Goal: Task Accomplishment & Management: Use online tool/utility

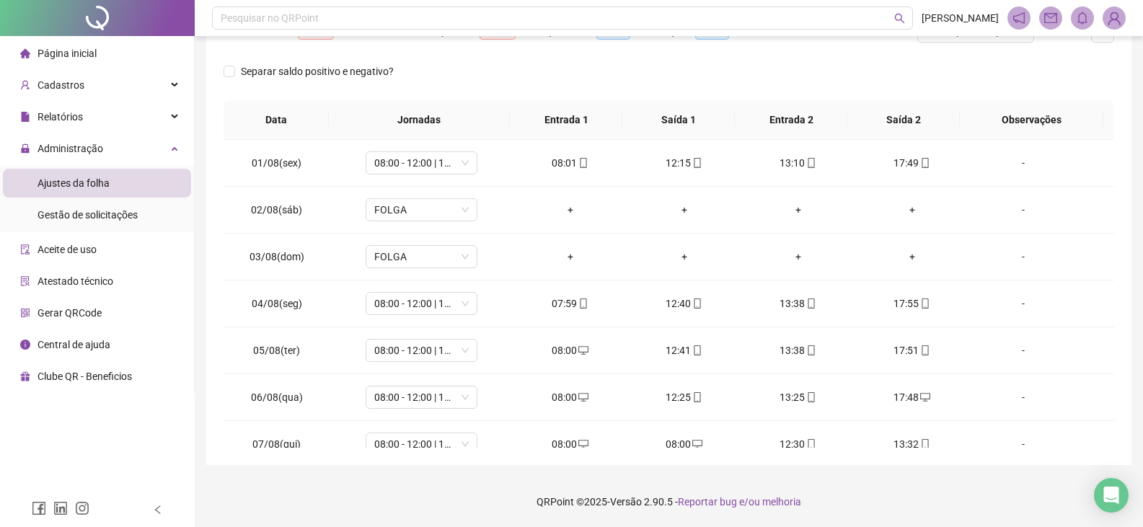
scroll to position [629, 0]
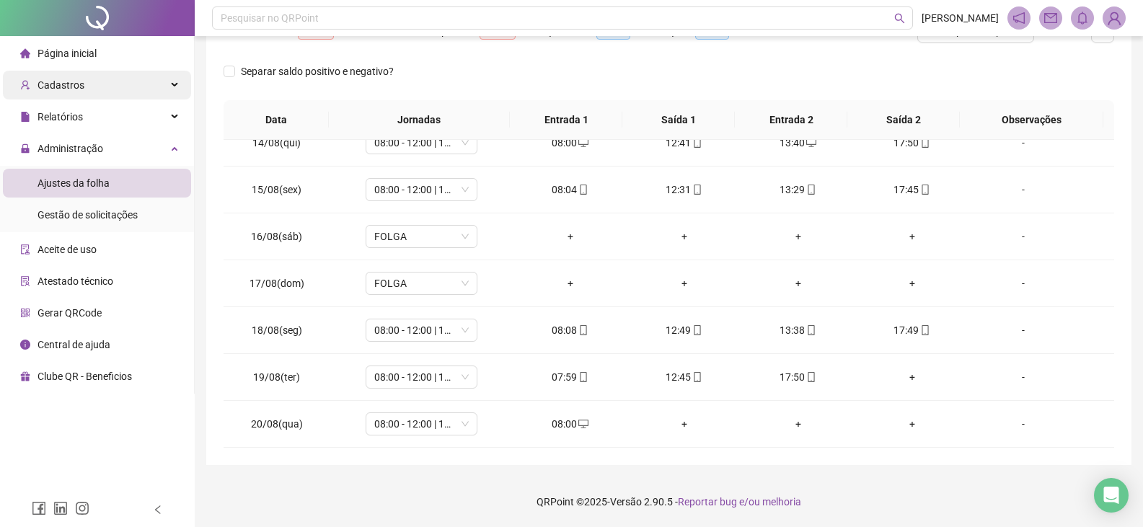
click at [162, 83] on div "Cadastros" at bounding box center [97, 85] width 188 height 29
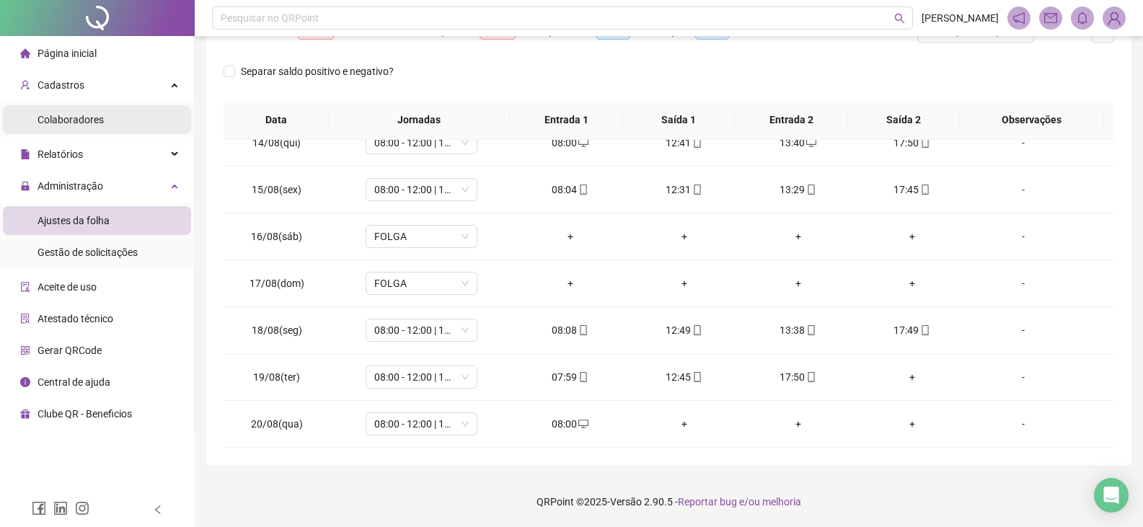
drag, startPoint x: 116, startPoint y: 120, endPoint x: 125, endPoint y: 120, distance: 8.7
click at [115, 120] on li "Colaboradores" at bounding box center [97, 119] width 188 height 29
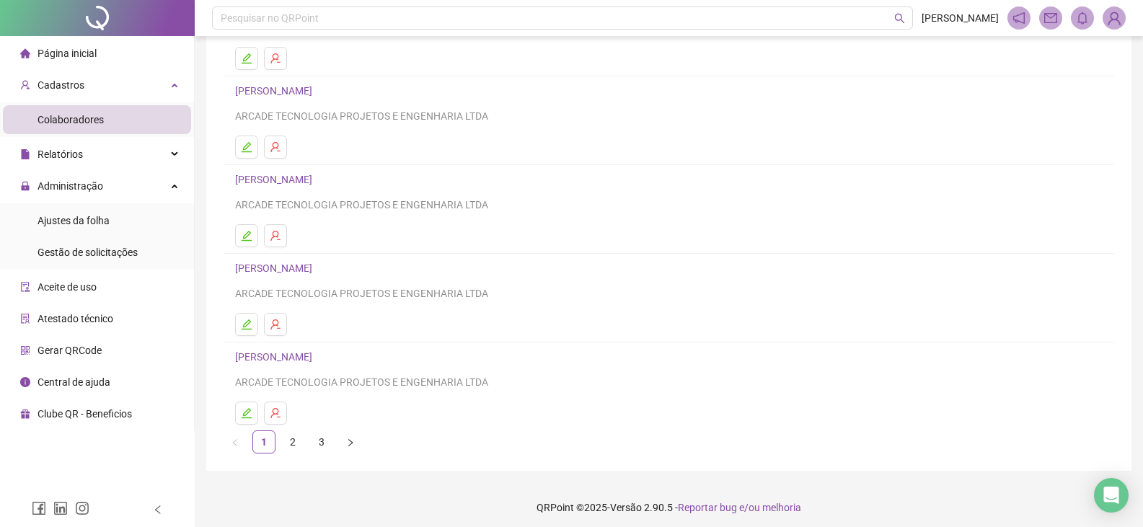
scroll to position [170, 0]
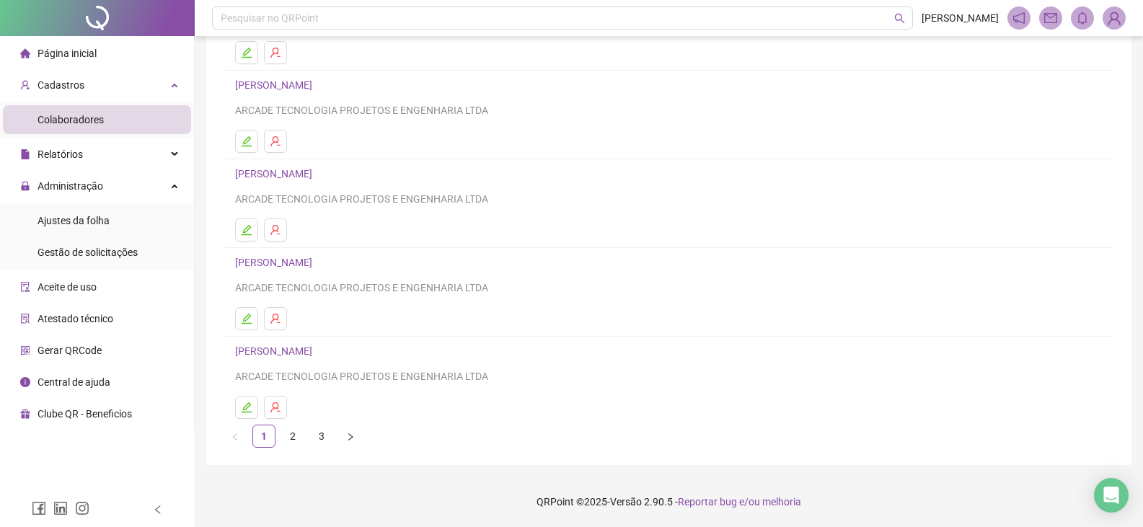
click at [293, 436] on link "2" at bounding box center [293, 436] width 22 height 22
click at [243, 319] on icon "edit" at bounding box center [247, 319] width 12 height 12
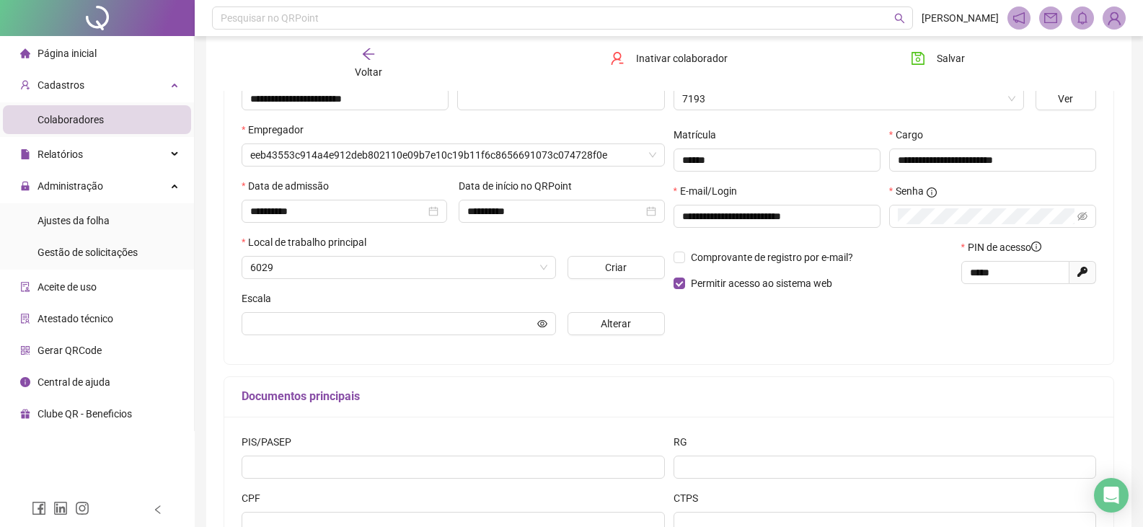
scroll to position [177, 0]
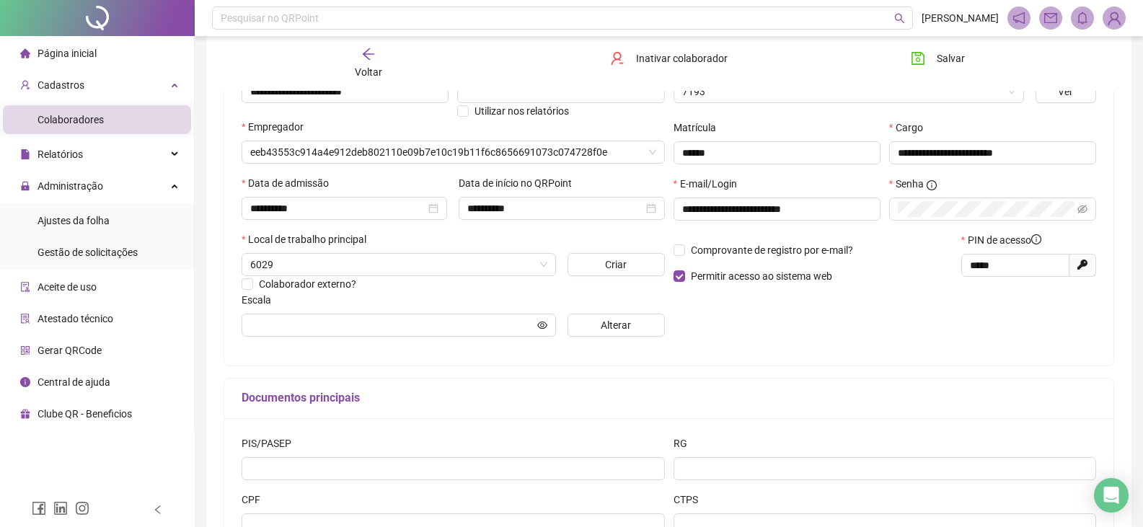
type input "*****"
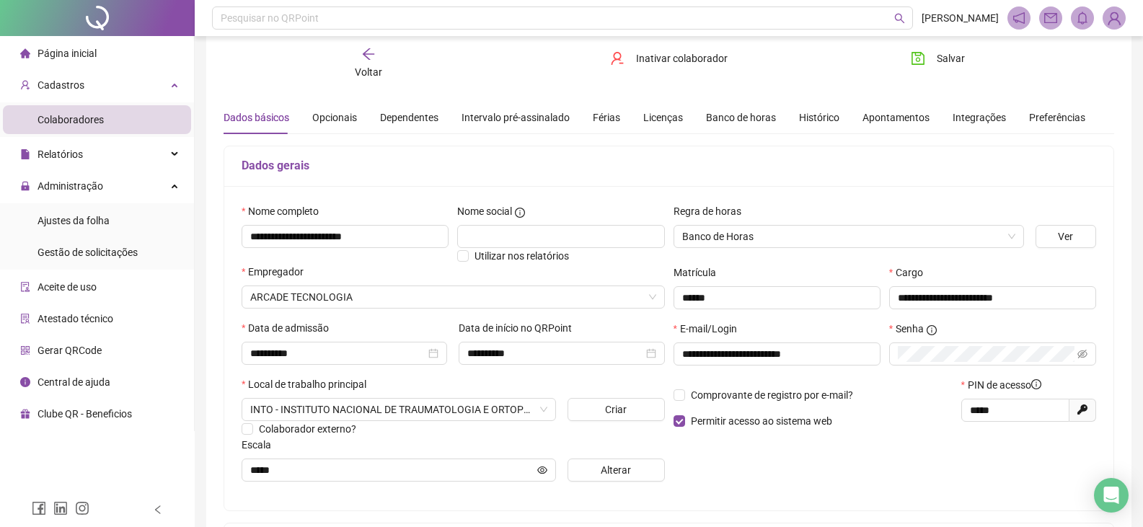
scroll to position [7, 0]
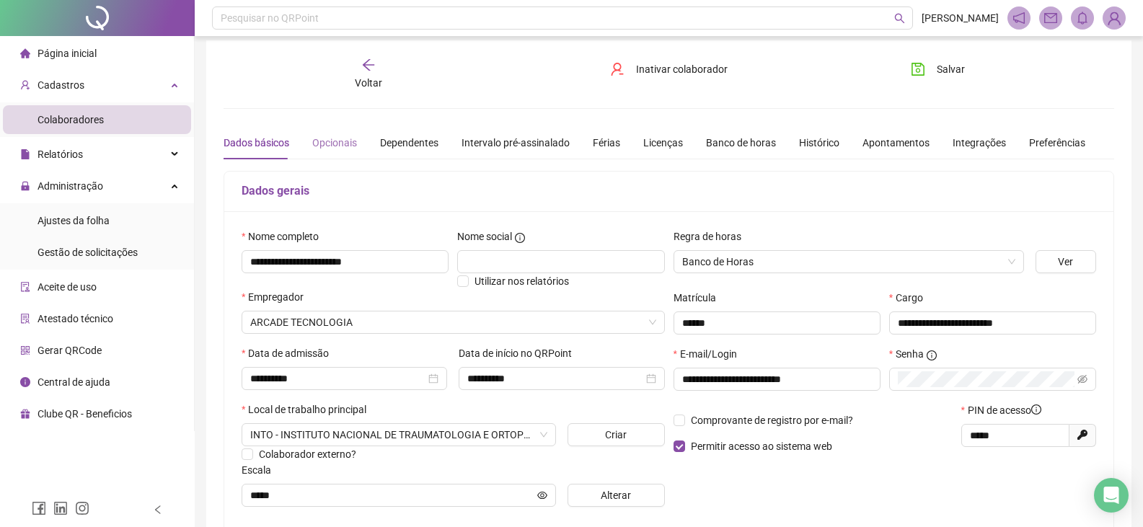
click at [316, 151] on div "Opcionais" at bounding box center [334, 142] width 45 height 33
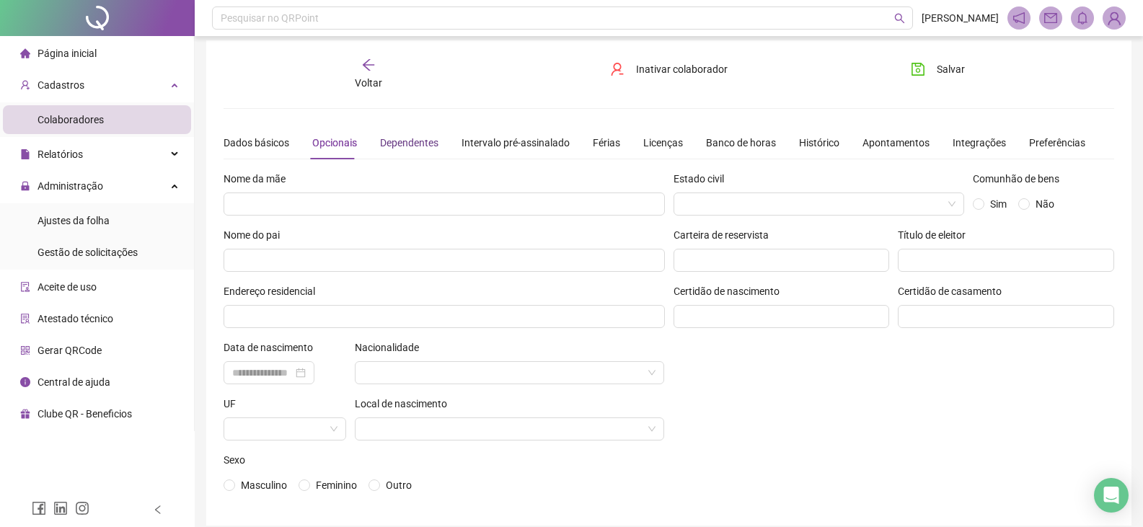
click at [405, 147] on div "Dependentes" at bounding box center [409, 143] width 58 height 16
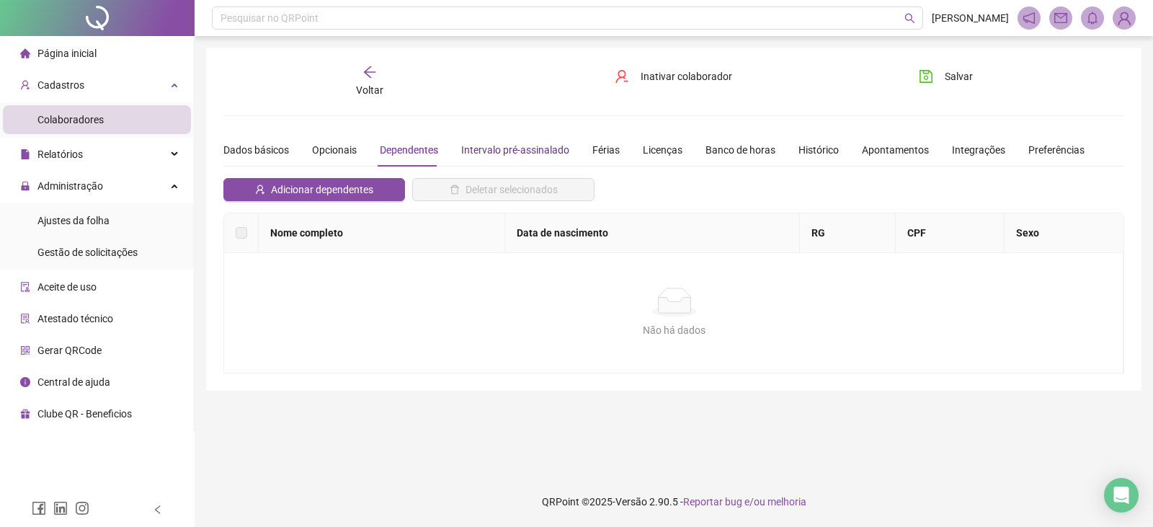
click at [527, 148] on div "Intervalo pré-assinalado" at bounding box center [515, 150] width 108 height 16
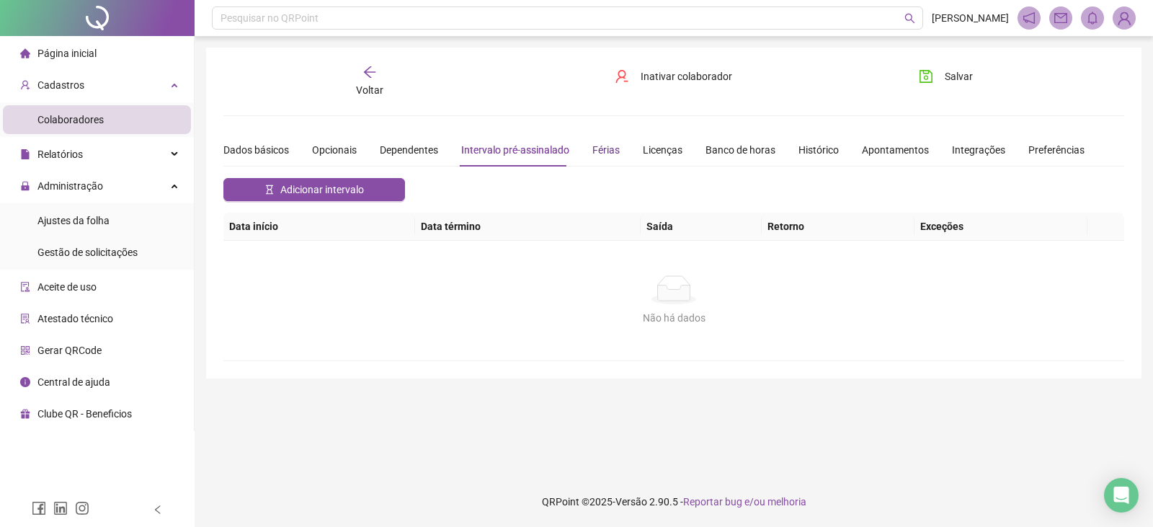
click at [604, 154] on div "Férias" at bounding box center [606, 150] width 27 height 16
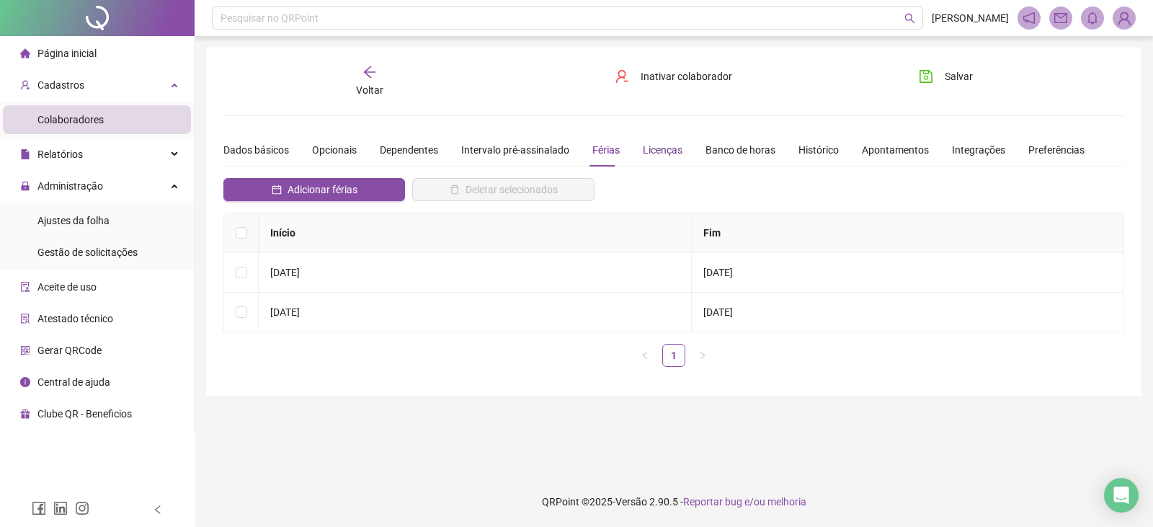
click at [657, 152] on div "Licenças" at bounding box center [663, 150] width 40 height 16
click at [754, 156] on div "Banco de horas" at bounding box center [741, 150] width 70 height 16
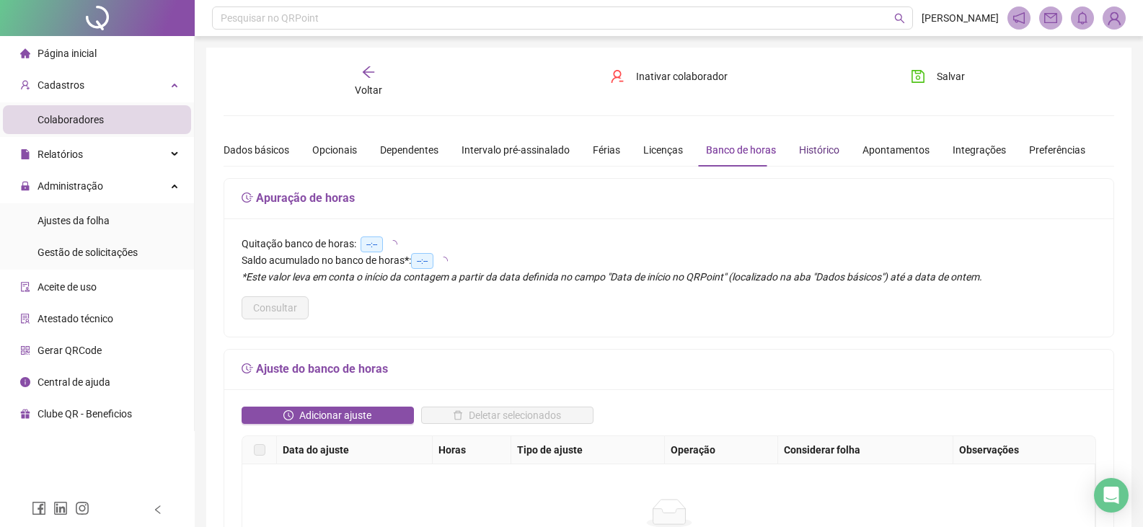
click at [812, 150] on div "Histórico" at bounding box center [819, 150] width 40 height 16
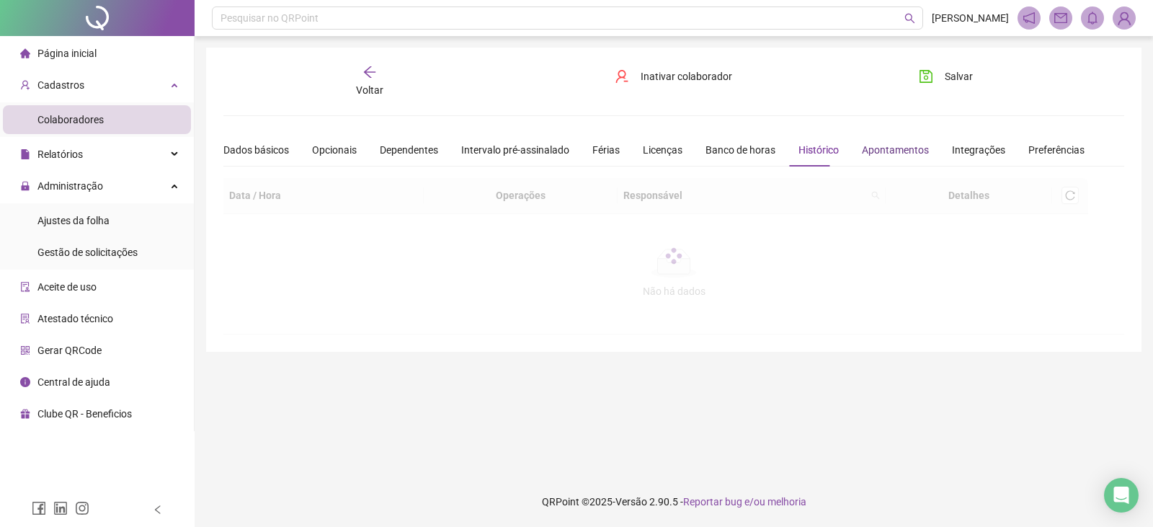
click at [885, 149] on div "Apontamentos" at bounding box center [895, 150] width 67 height 16
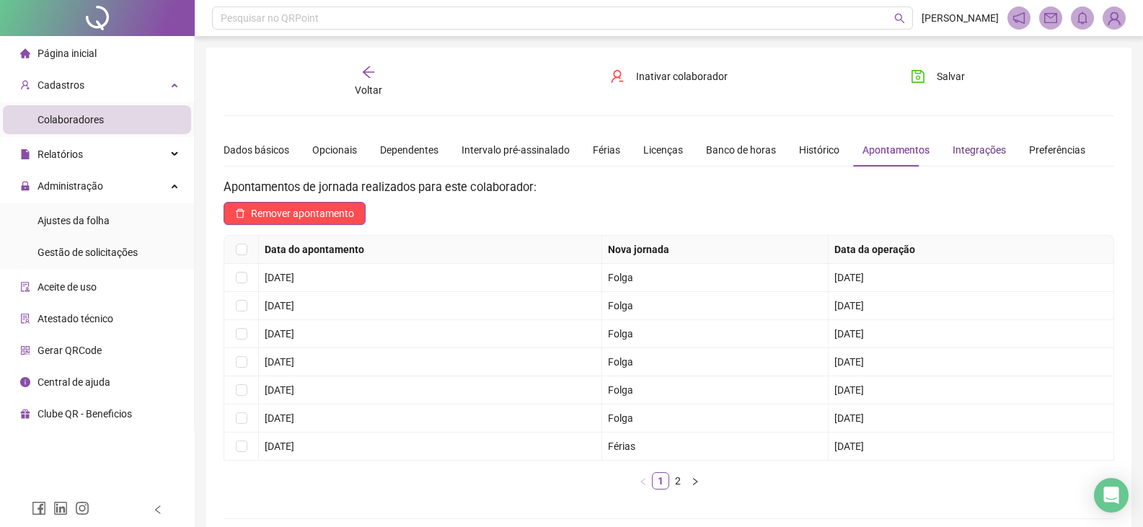
click at [977, 154] on div "Integrações" at bounding box center [978, 150] width 53 height 16
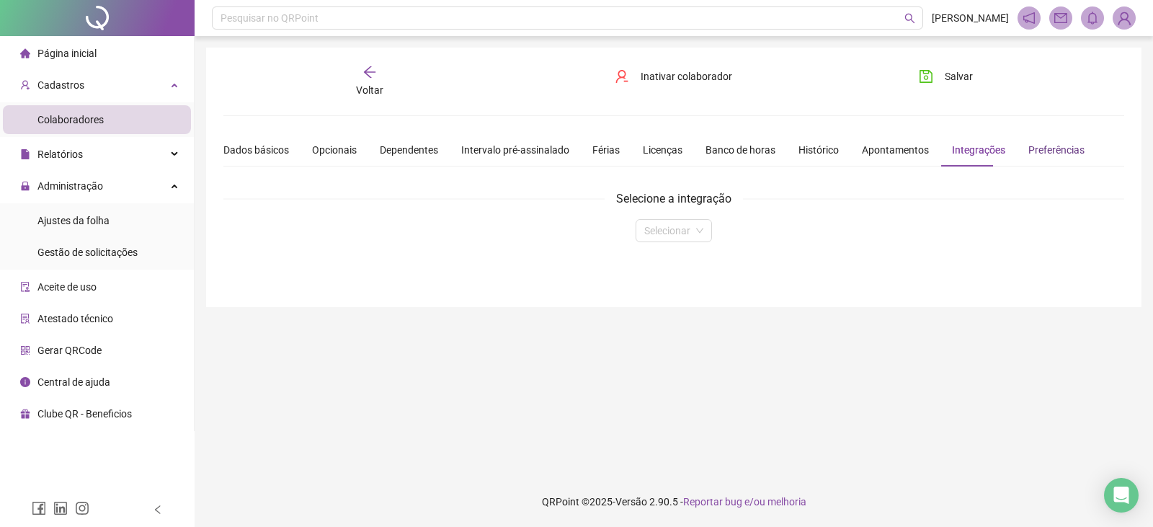
click at [1055, 157] on div "Preferências" at bounding box center [1057, 150] width 56 height 16
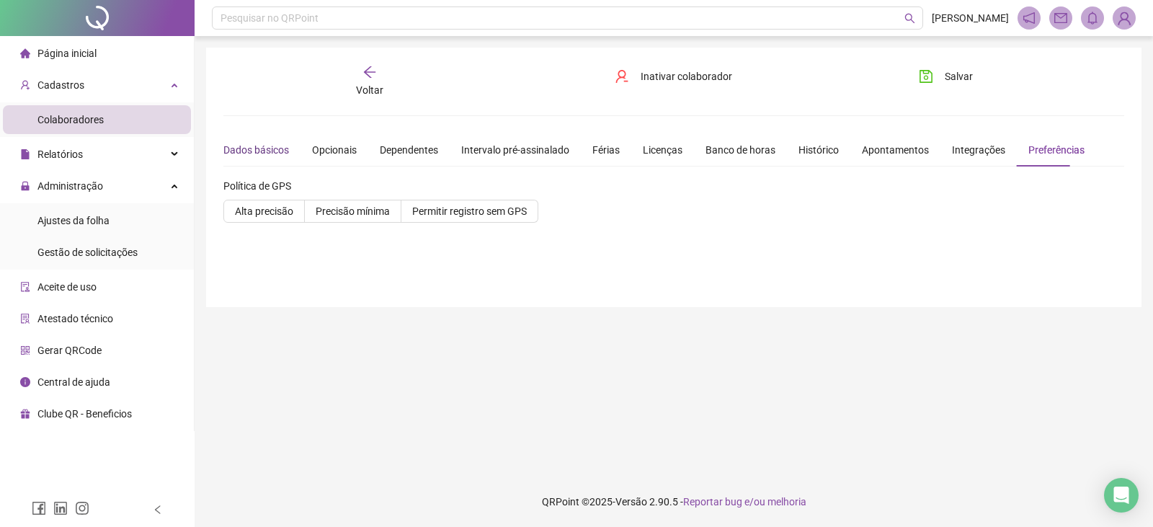
click at [267, 149] on div "Dados básicos" at bounding box center [256, 150] width 66 height 16
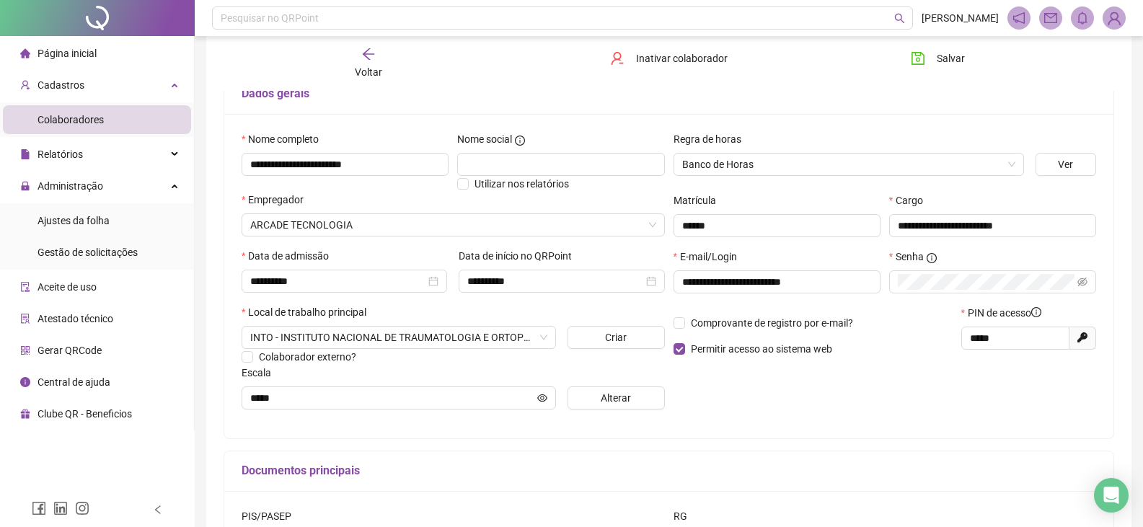
scroll to position [79, 0]
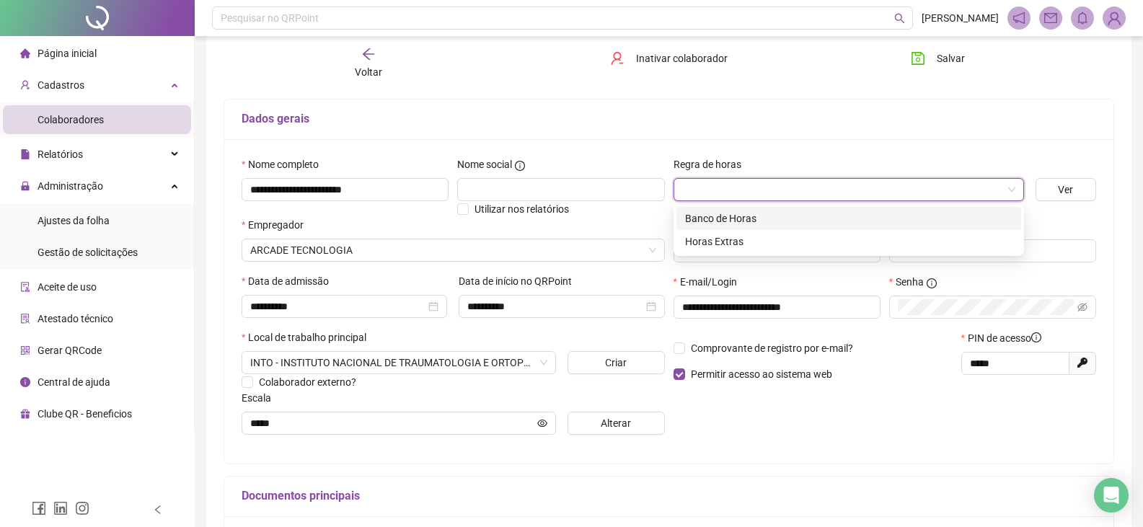
click at [1014, 187] on span at bounding box center [848, 190] width 333 height 22
click at [900, 217] on div "Banco de Horas" at bounding box center [848, 218] width 327 height 16
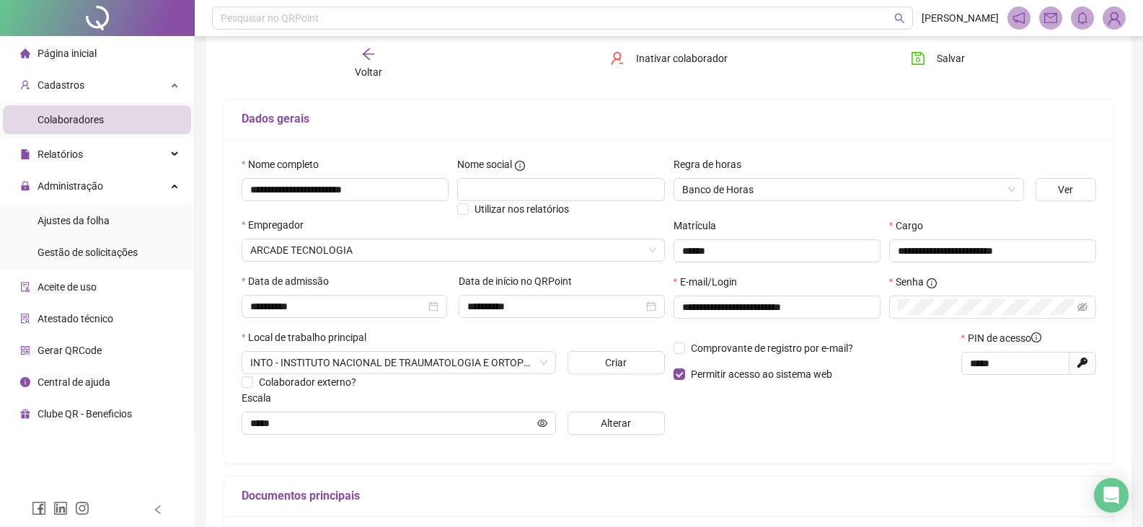
click at [913, 133] on div "Dados gerais" at bounding box center [668, 119] width 889 height 40
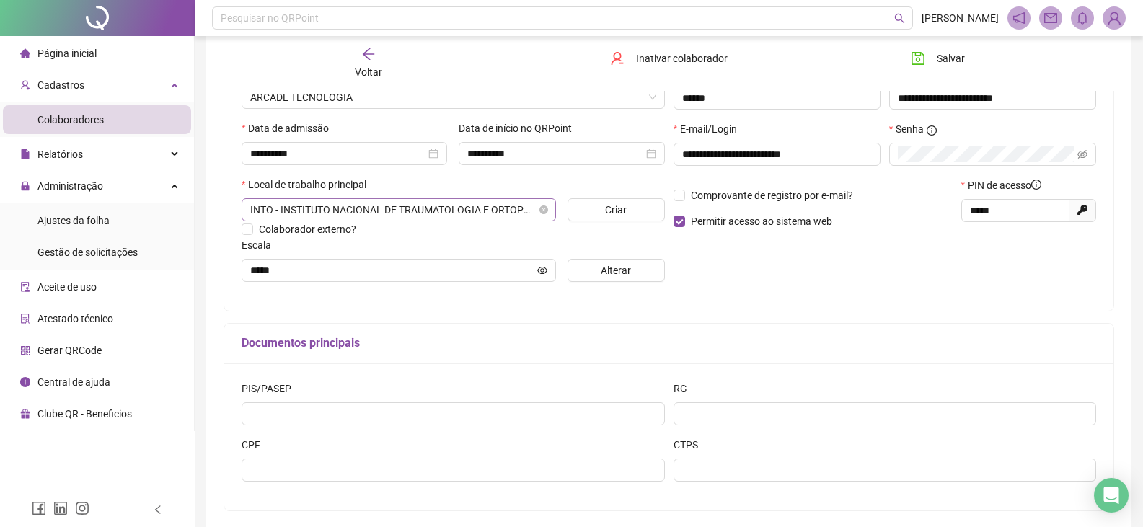
scroll to position [0, 0]
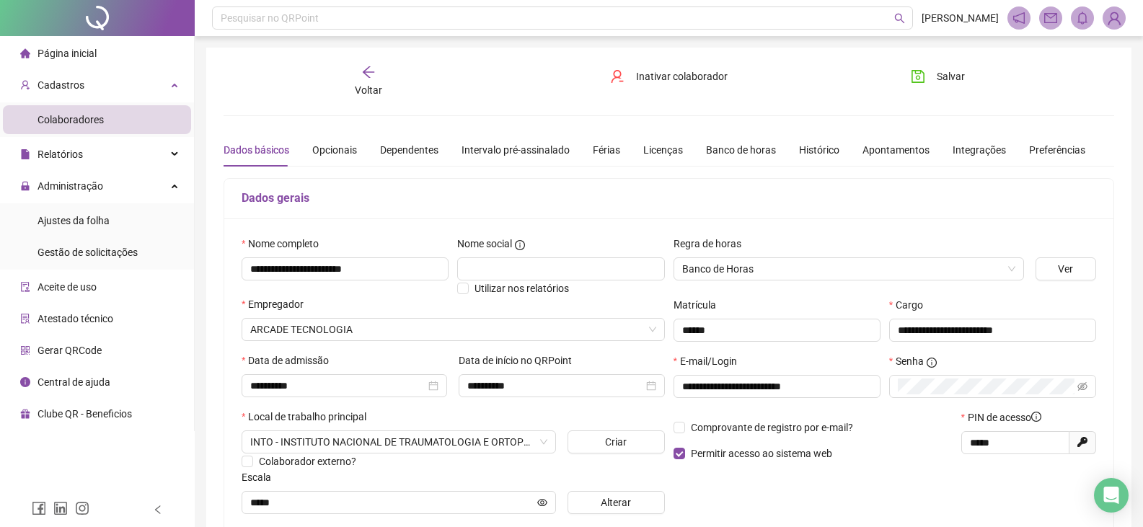
click at [370, 80] on div "Voltar" at bounding box center [367, 81] width 139 height 33
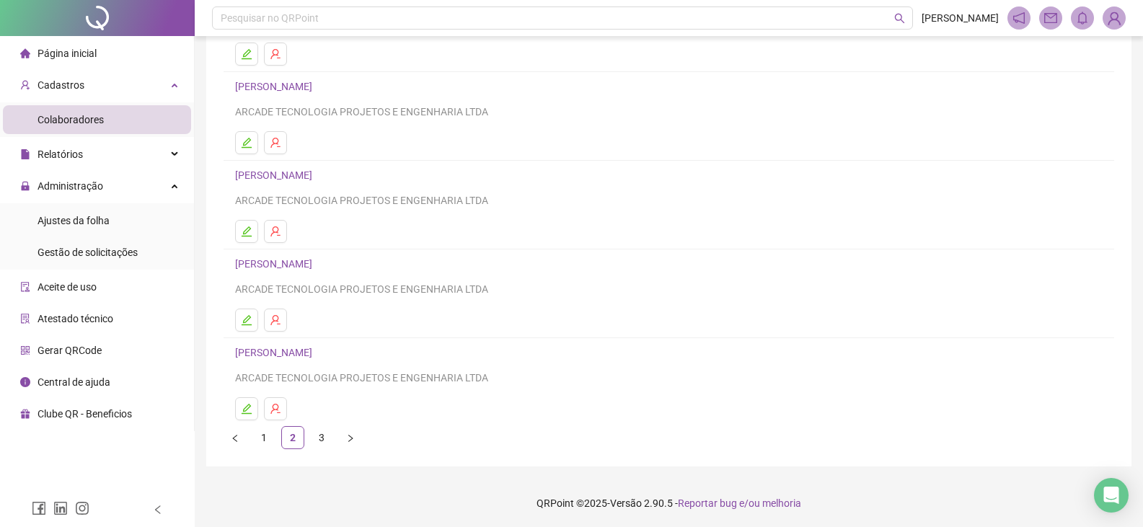
scroll to position [170, 0]
click at [252, 322] on button "button" at bounding box center [246, 318] width 23 height 23
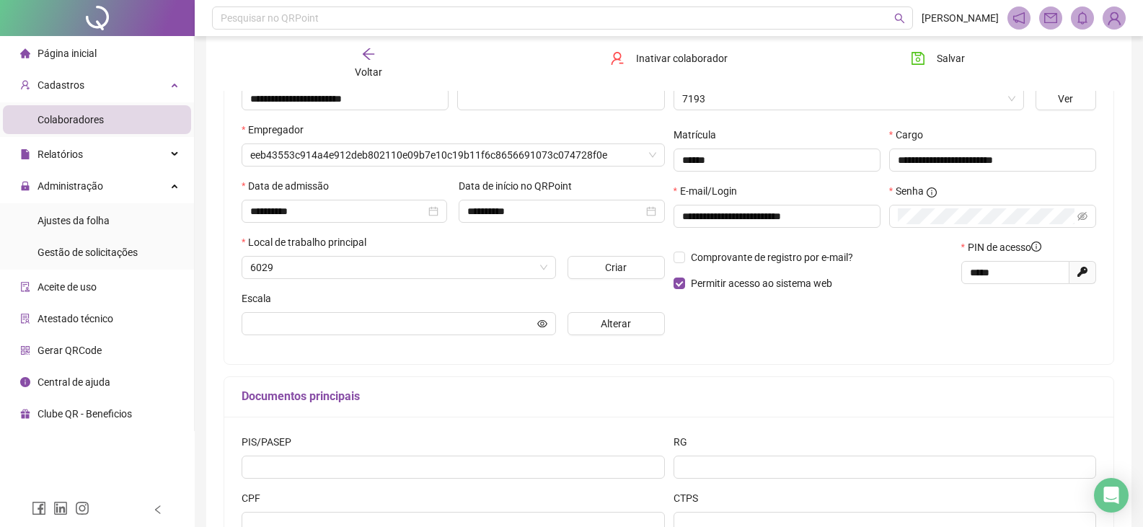
scroll to position [177, 0]
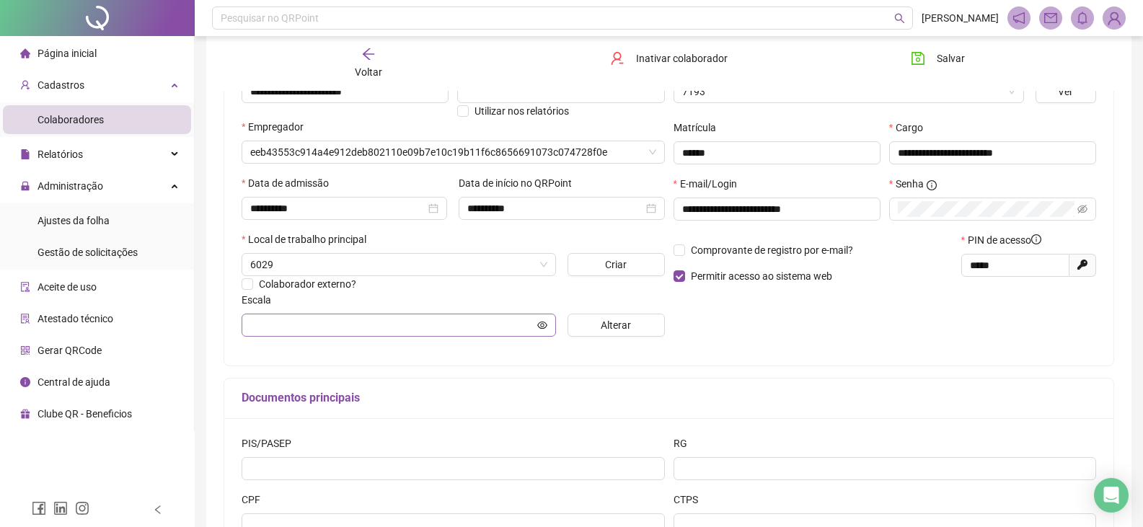
type input "*****"
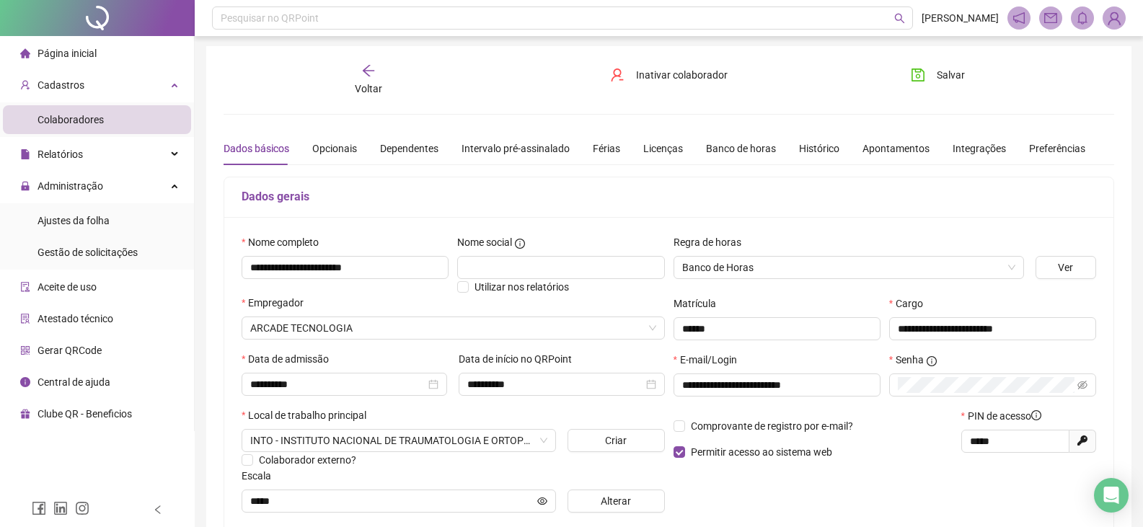
scroll to position [0, 0]
click at [364, 74] on icon "arrow-left" at bounding box center [368, 72] width 12 height 12
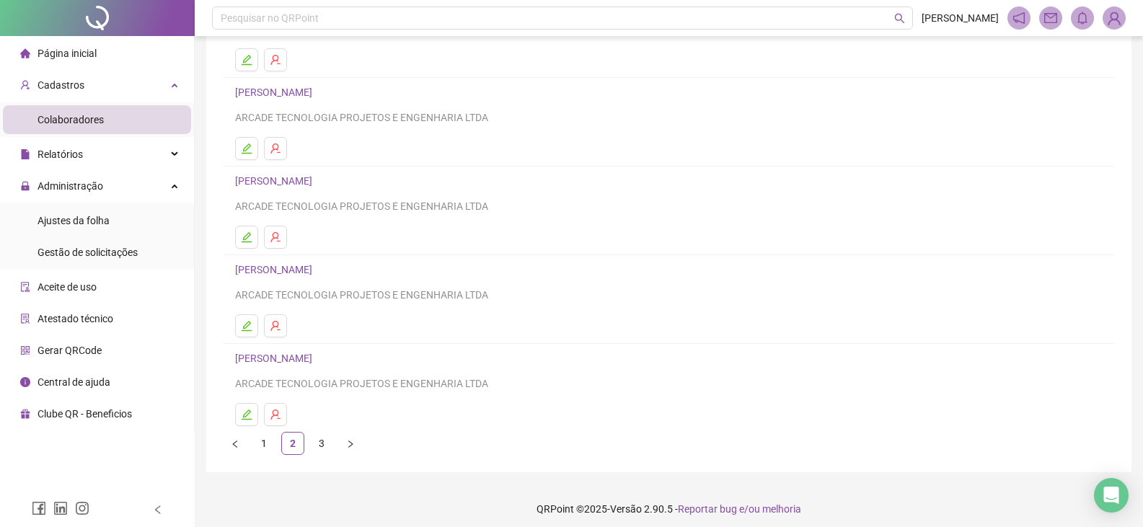
scroll to position [170, 0]
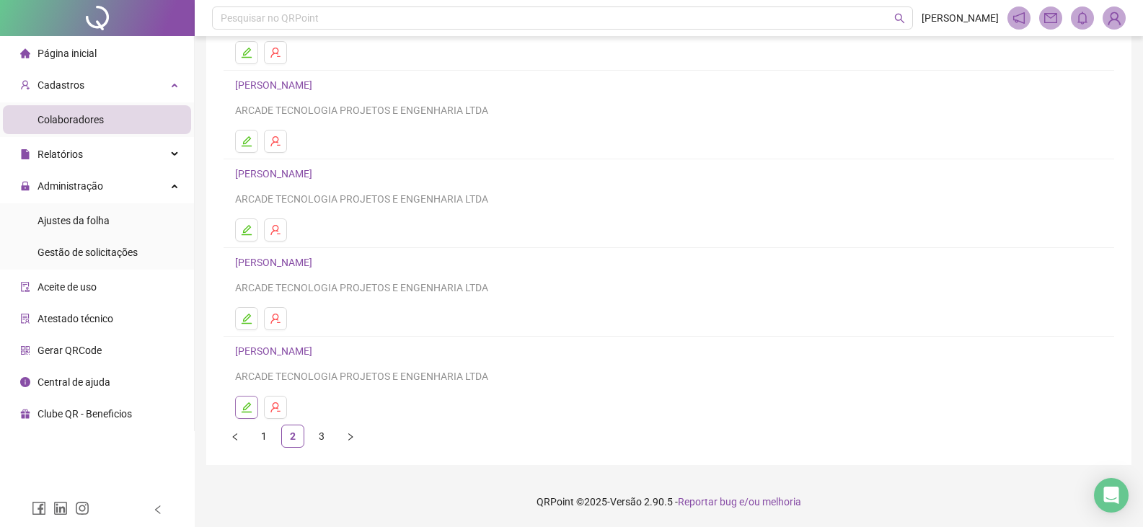
click at [252, 405] on icon "edit" at bounding box center [247, 408] width 12 height 12
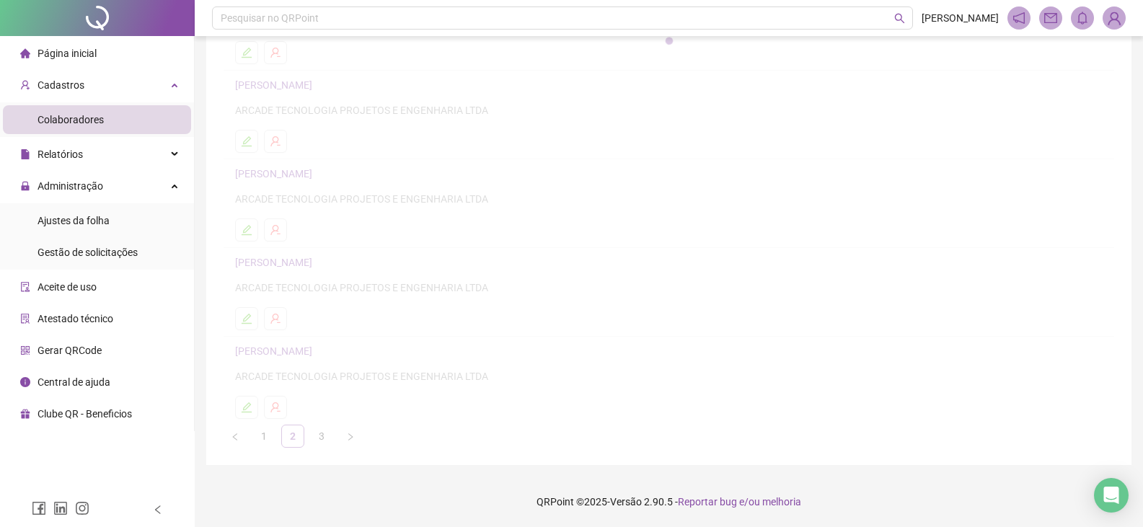
scroll to position [177, 0]
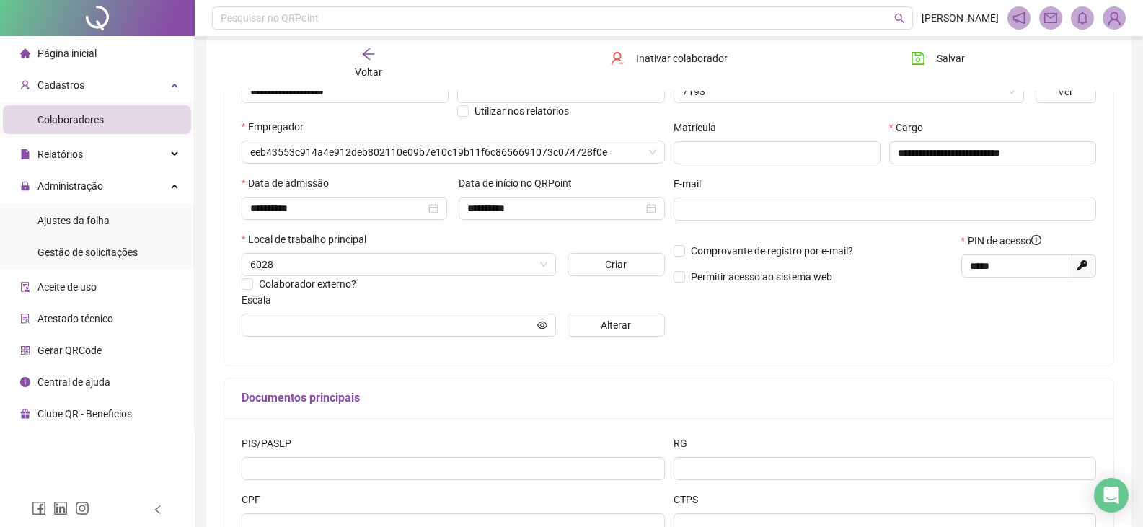
type input "**********"
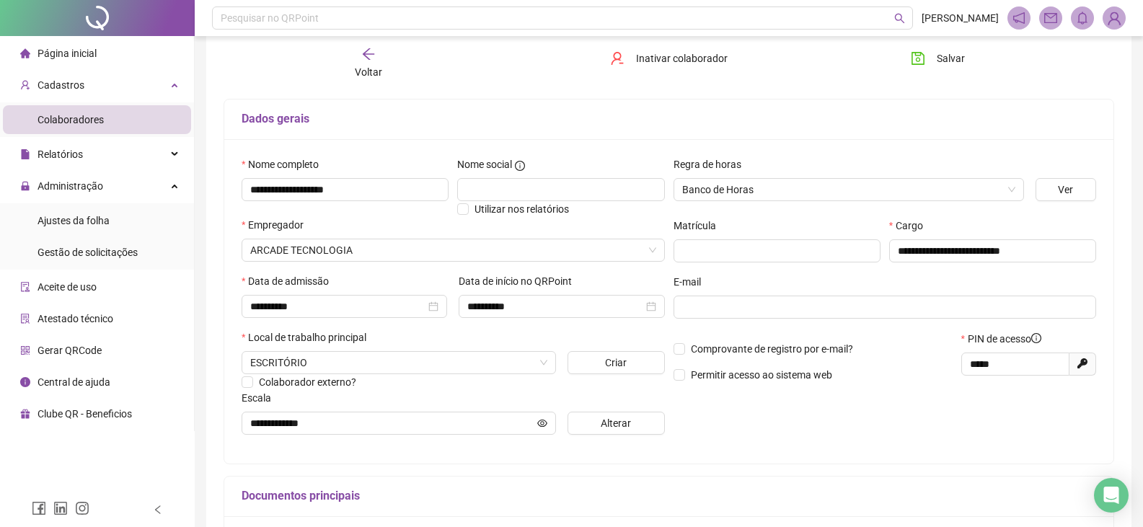
scroll to position [0, 0]
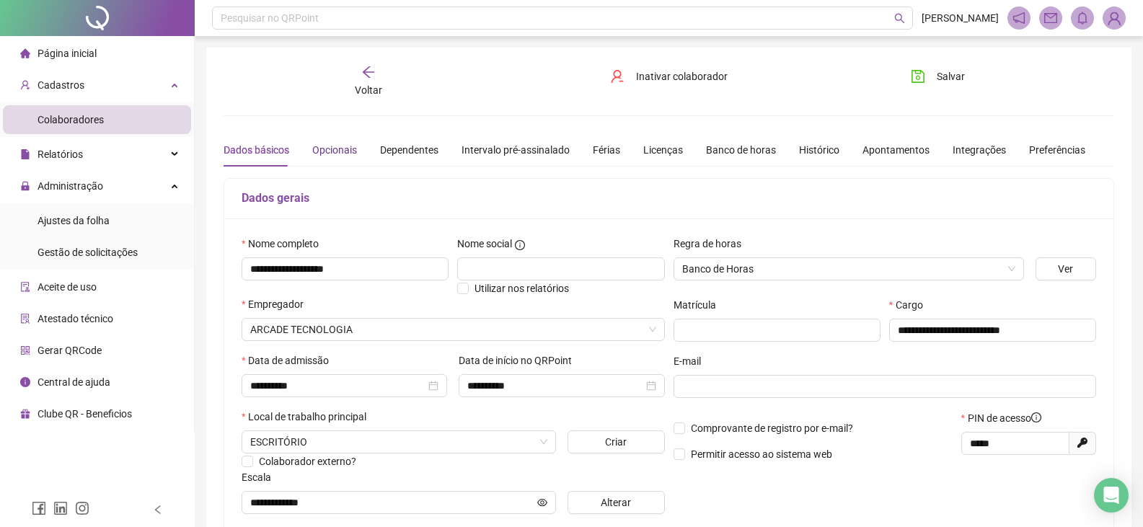
click at [338, 154] on div "Opcionais" at bounding box center [334, 150] width 45 height 16
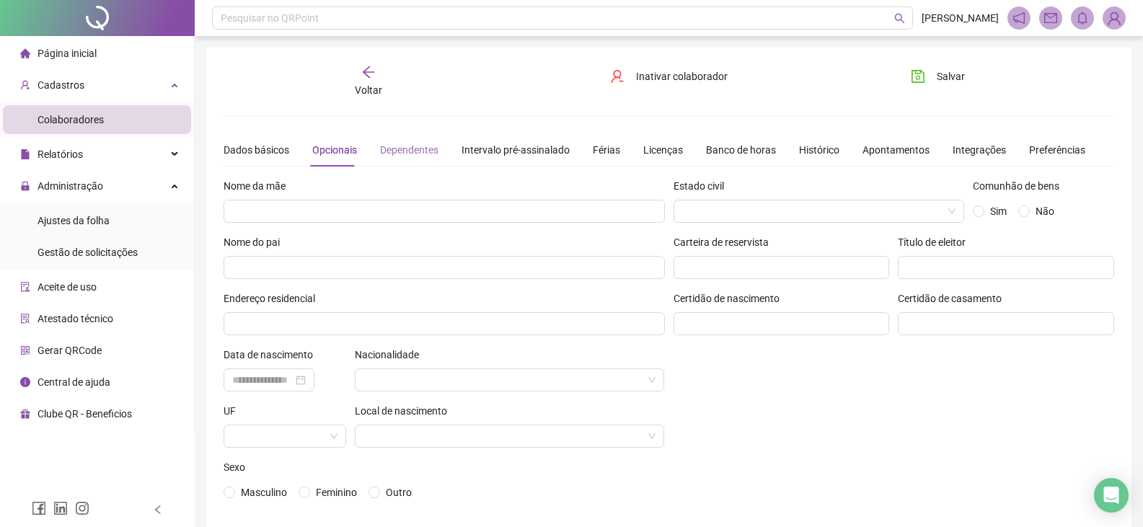
click at [412, 159] on div "Dependentes" at bounding box center [409, 149] width 58 height 33
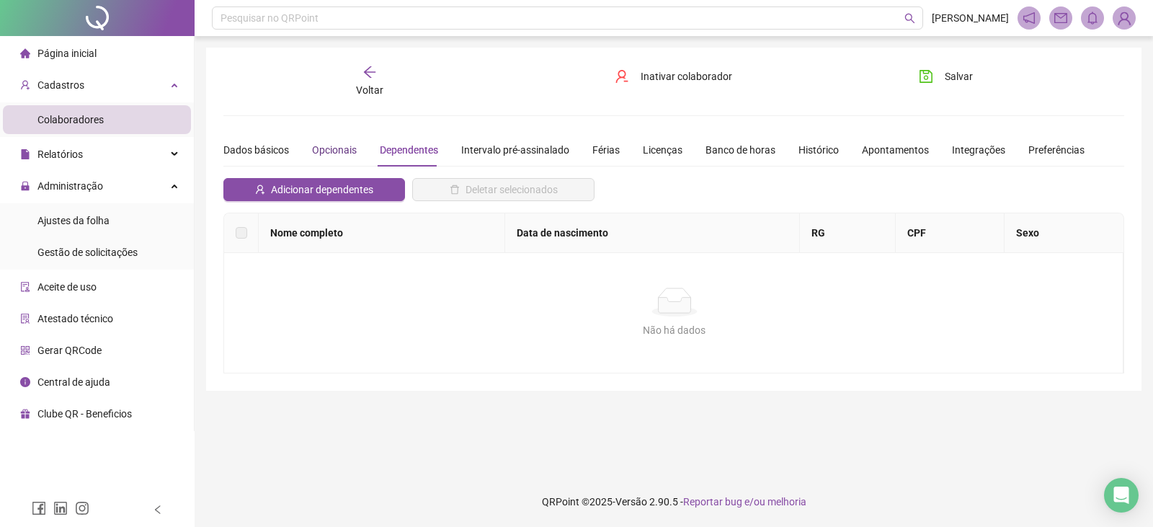
click at [329, 150] on div "Opcionais" at bounding box center [334, 150] width 45 height 16
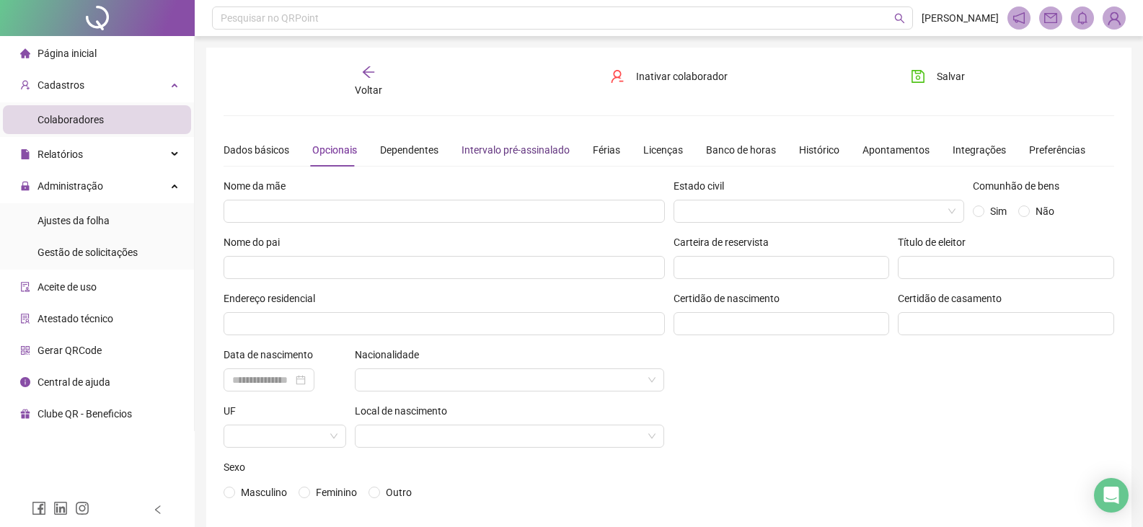
click at [537, 151] on div "Intervalo pré-assinalado" at bounding box center [515, 150] width 108 height 16
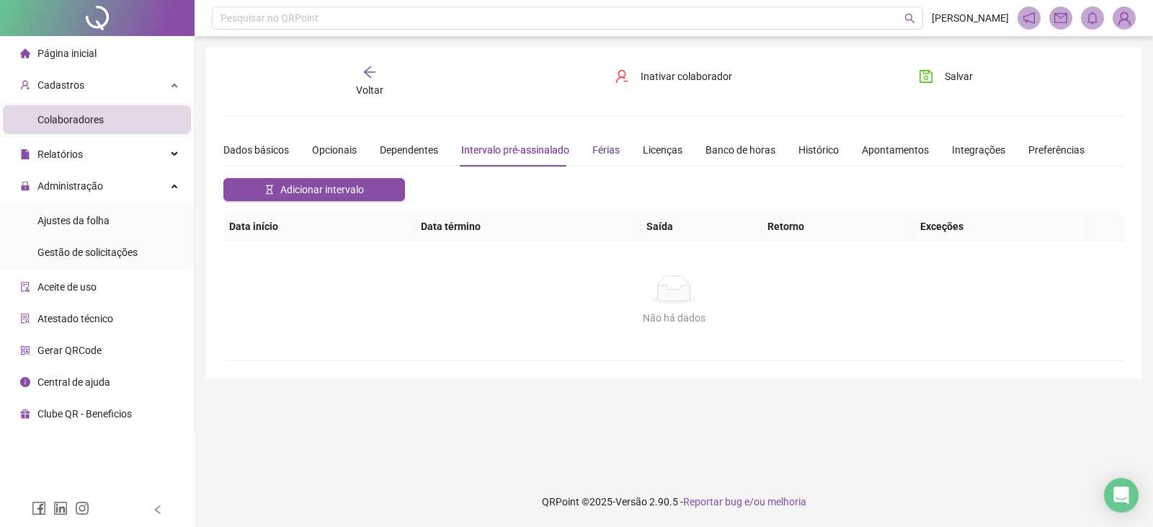
click at [607, 149] on div "Férias" at bounding box center [606, 150] width 27 height 16
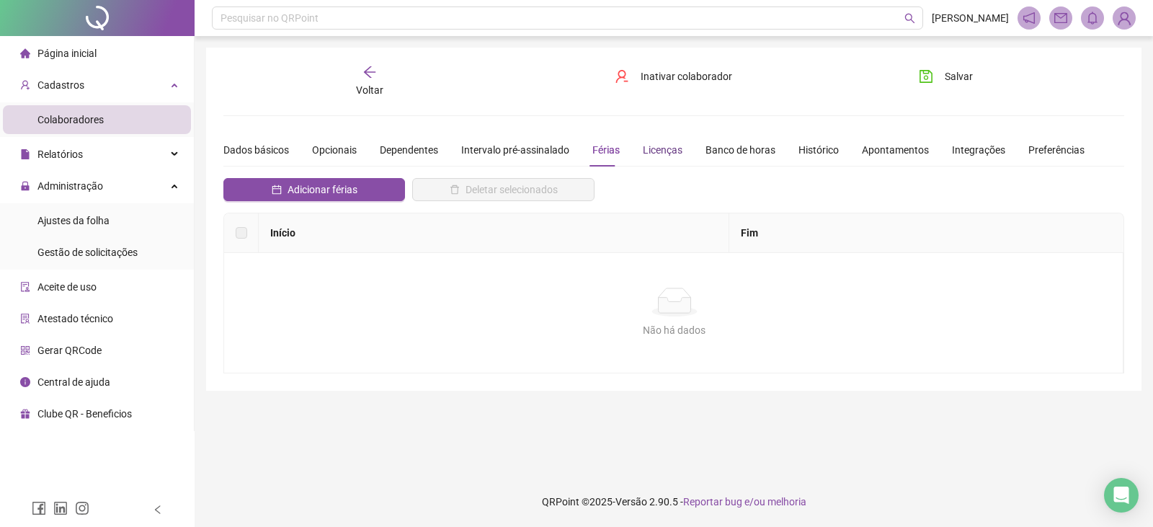
click at [657, 149] on div "Licenças" at bounding box center [663, 150] width 40 height 16
click at [718, 151] on div "Banco de horas" at bounding box center [741, 150] width 70 height 16
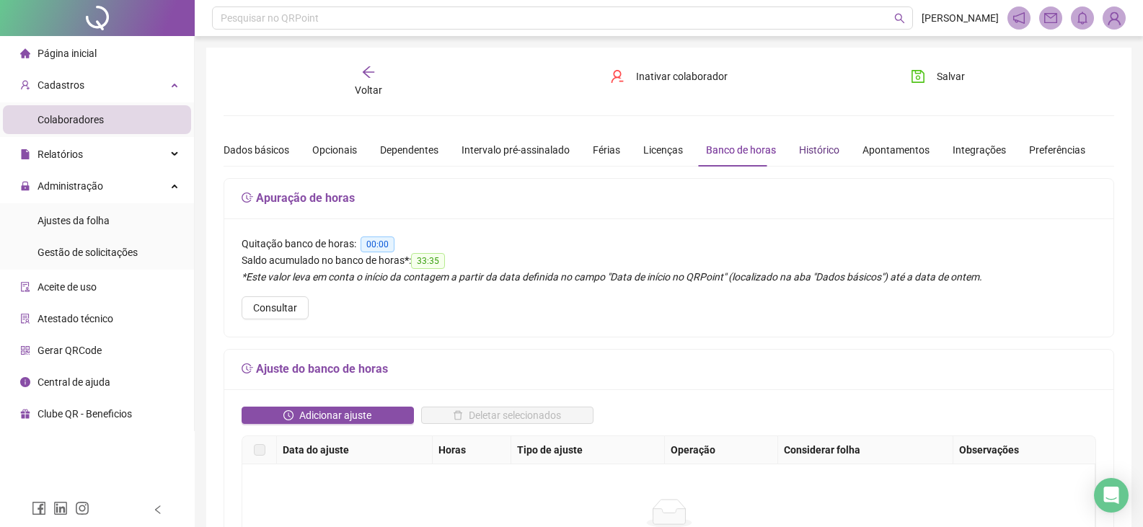
click at [820, 149] on div "Histórico" at bounding box center [819, 150] width 40 height 16
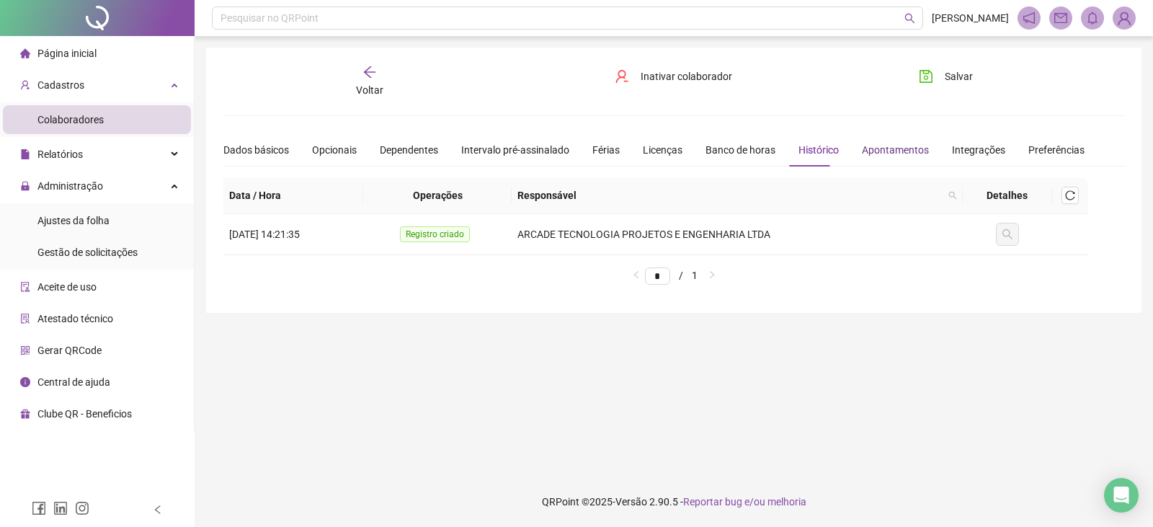
click at [866, 148] on div "Apontamentos" at bounding box center [895, 150] width 67 height 16
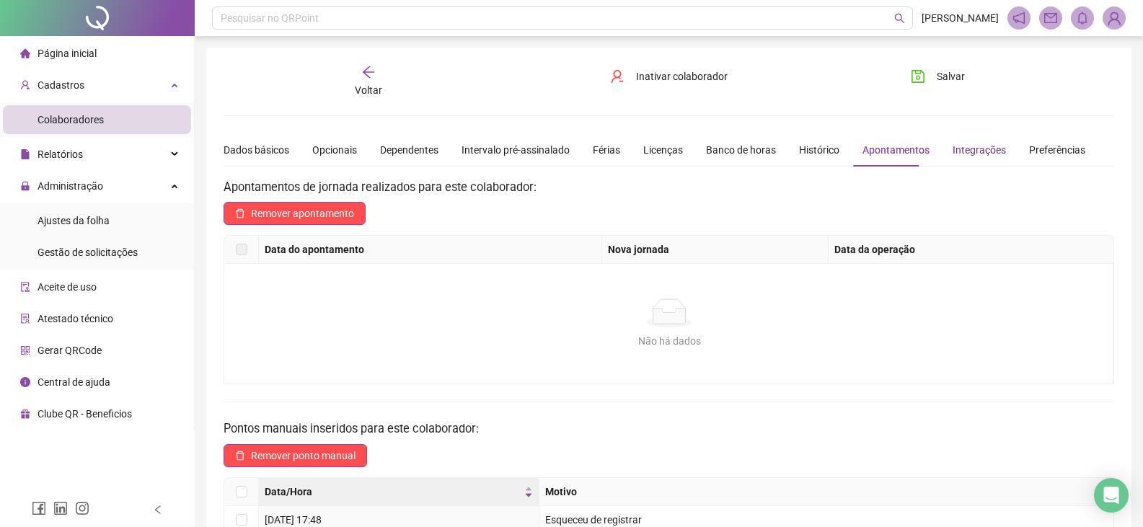
click at [967, 152] on div "Integrações" at bounding box center [978, 150] width 53 height 16
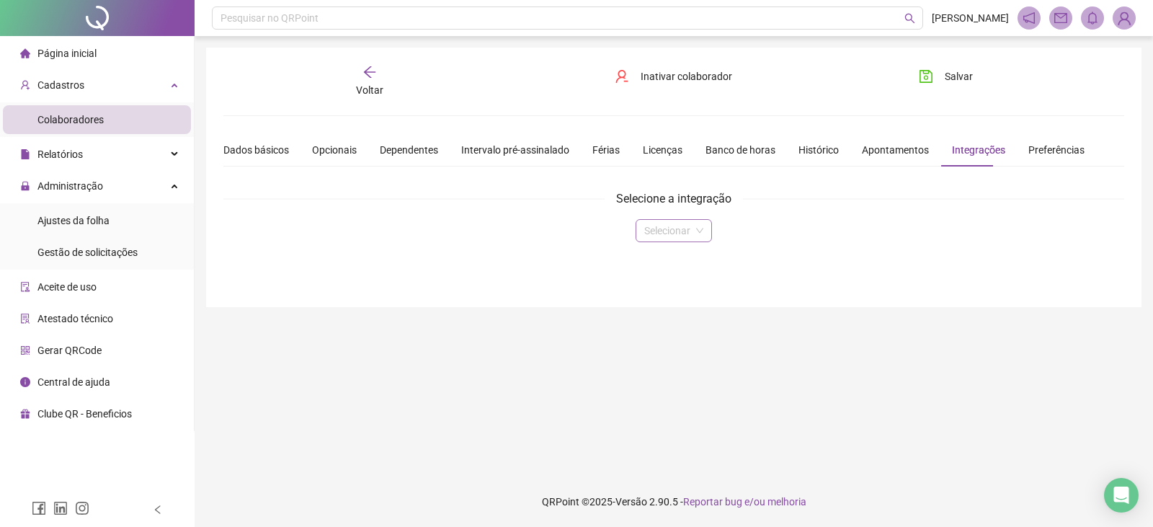
click at [702, 231] on span at bounding box center [673, 231] width 59 height 22
click at [1048, 159] on div "Preferências" at bounding box center [1057, 149] width 56 height 33
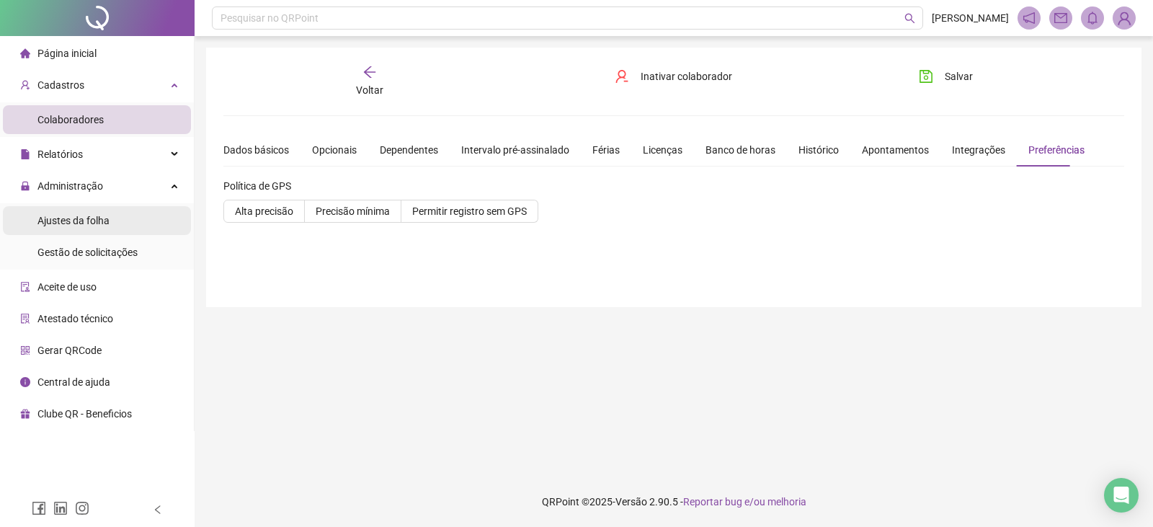
click at [105, 222] on span "Ajustes da folha" at bounding box center [73, 221] width 72 height 12
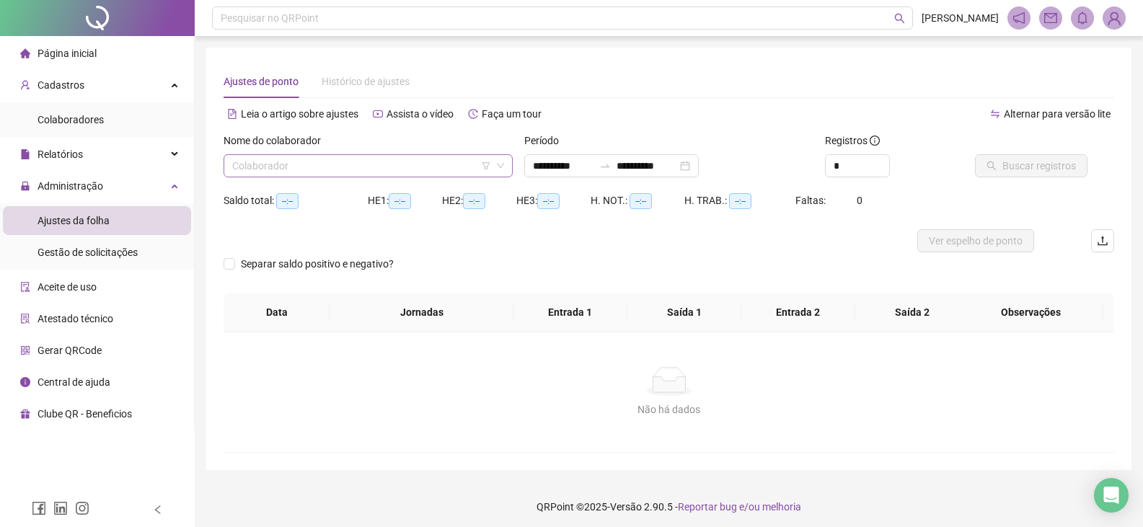
click at [330, 162] on input "search" at bounding box center [361, 166] width 259 height 22
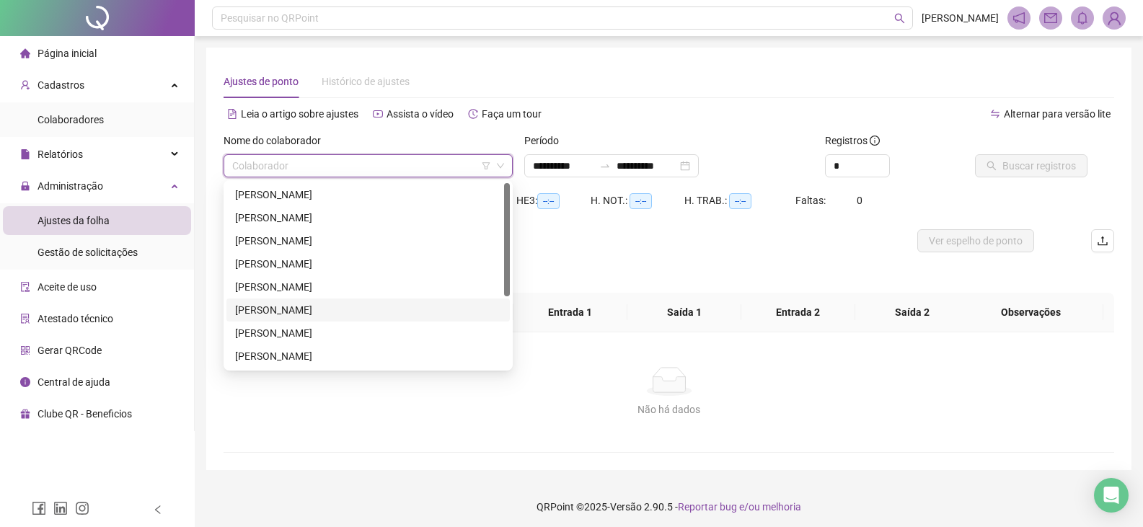
scroll to position [72, 0]
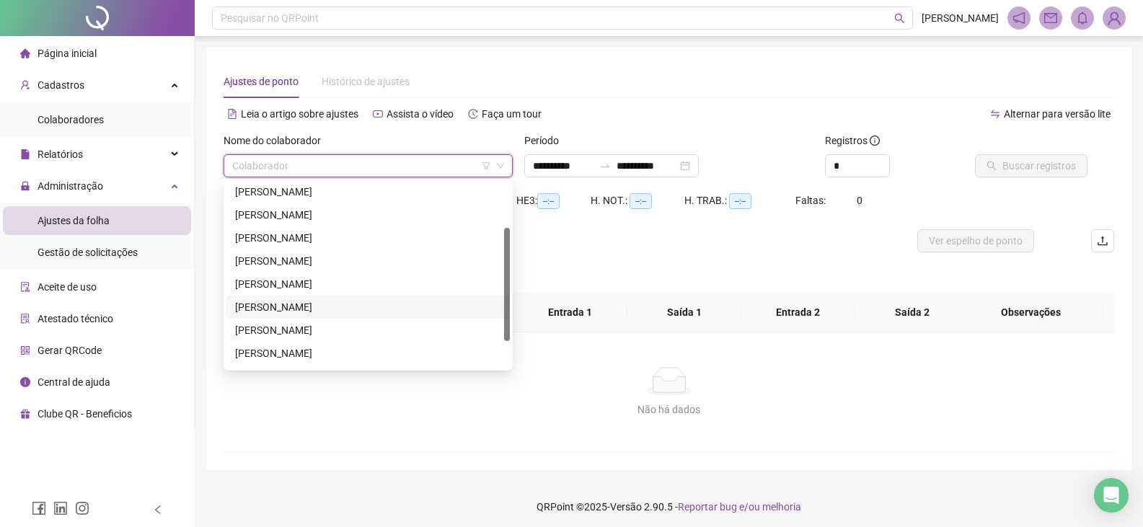
click at [316, 305] on div "[PERSON_NAME]" at bounding box center [368, 307] width 266 height 16
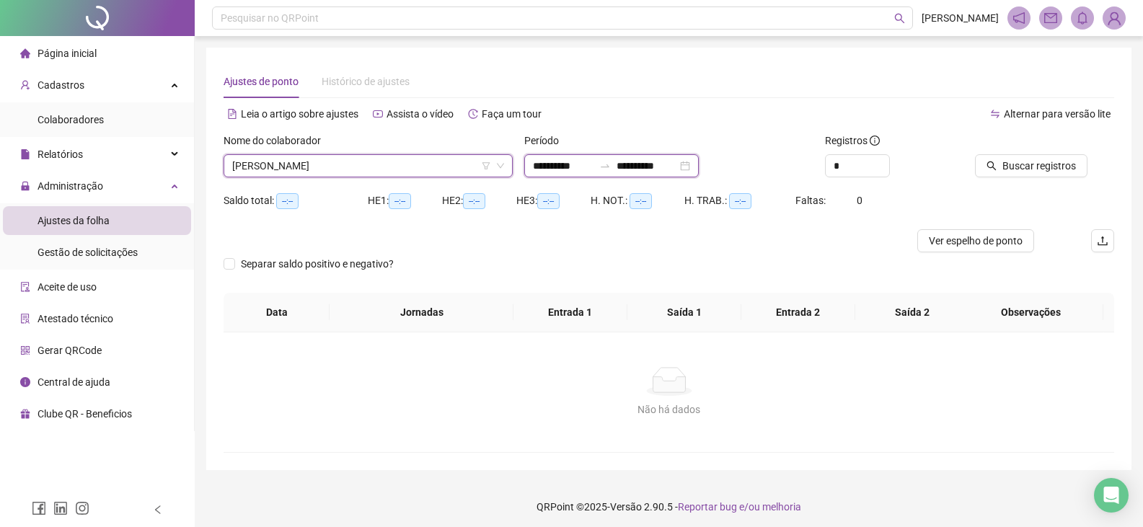
click at [573, 170] on input "**********" at bounding box center [563, 166] width 61 height 16
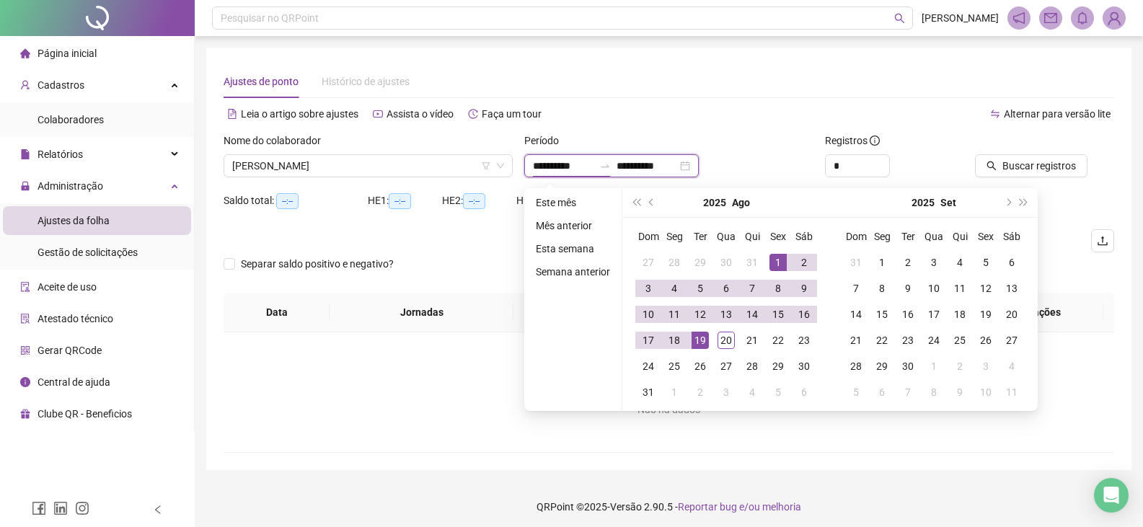
type input "**********"
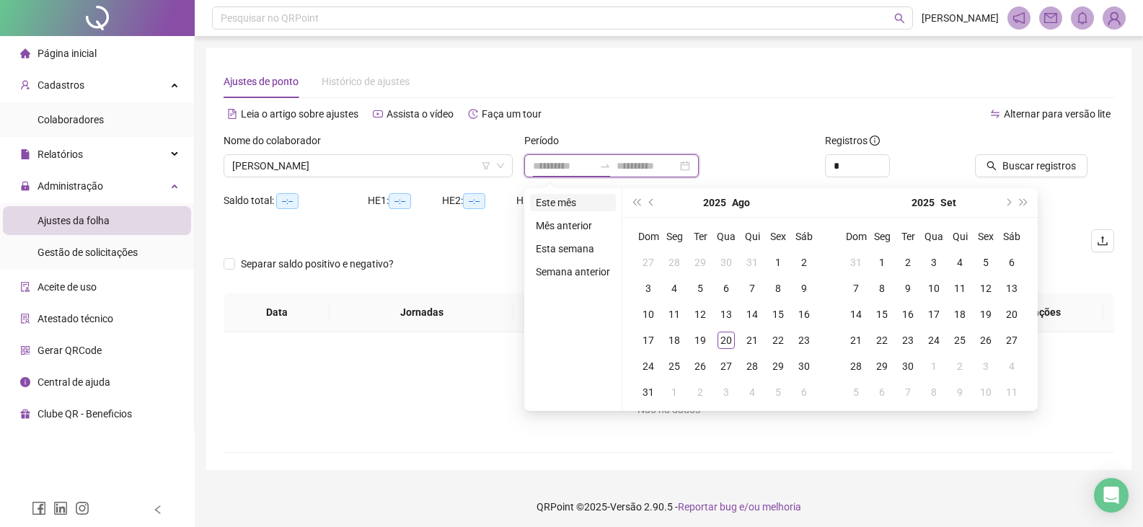
type input "**********"
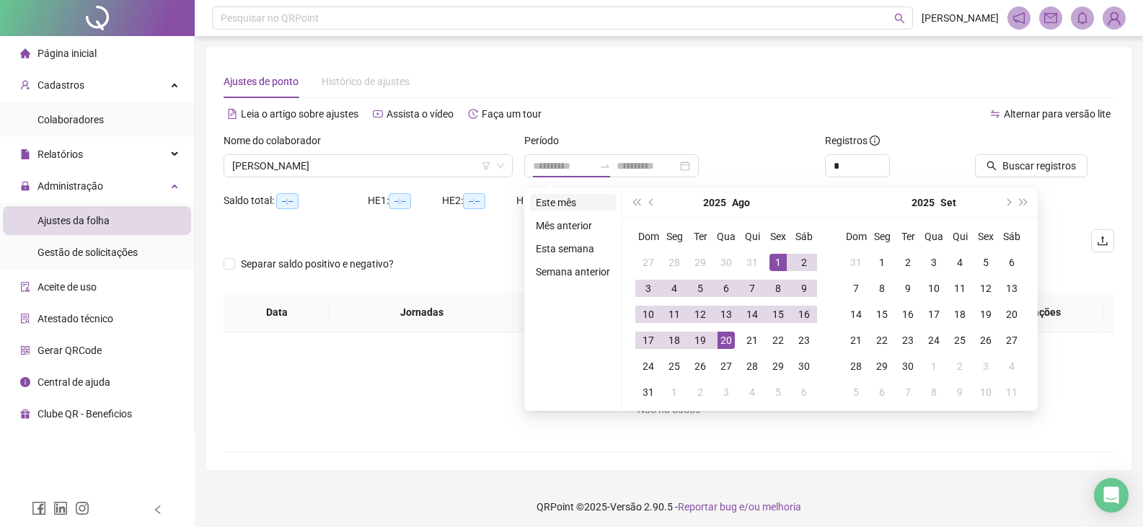
click at [559, 202] on li "Este mês" at bounding box center [573, 202] width 86 height 17
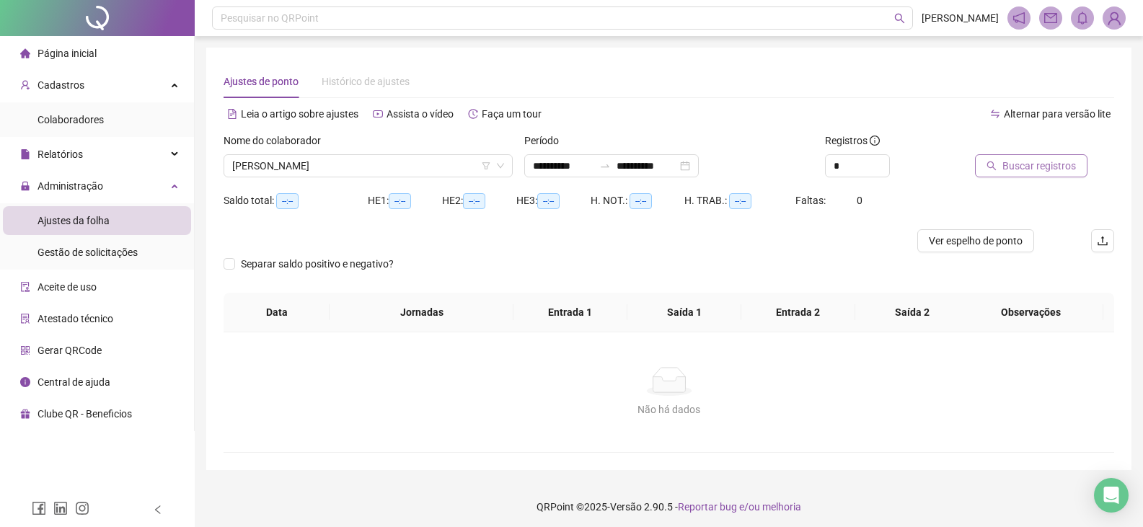
click at [1062, 167] on span "Buscar registros" at bounding box center [1039, 166] width 74 height 16
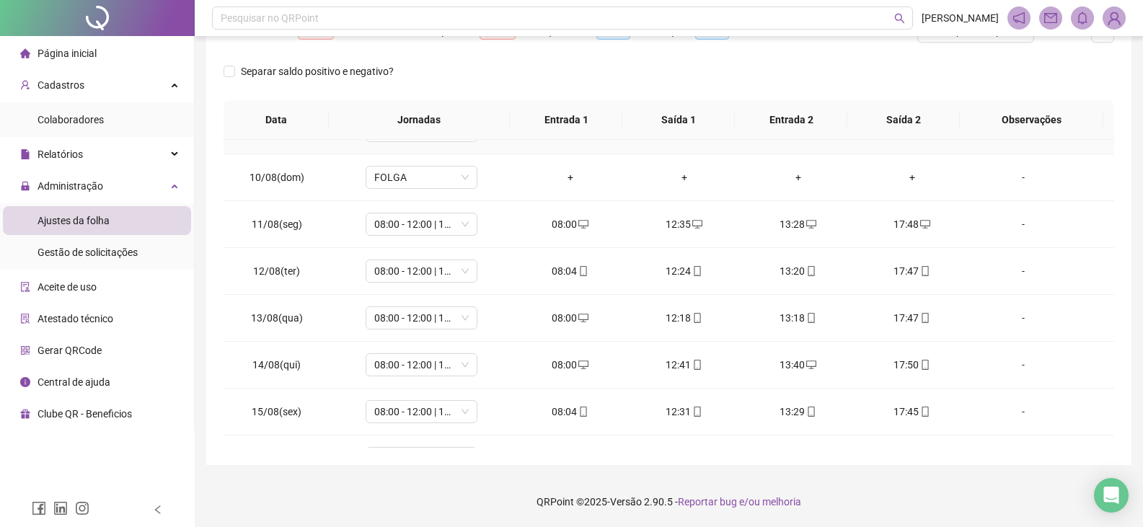
scroll to position [629, 0]
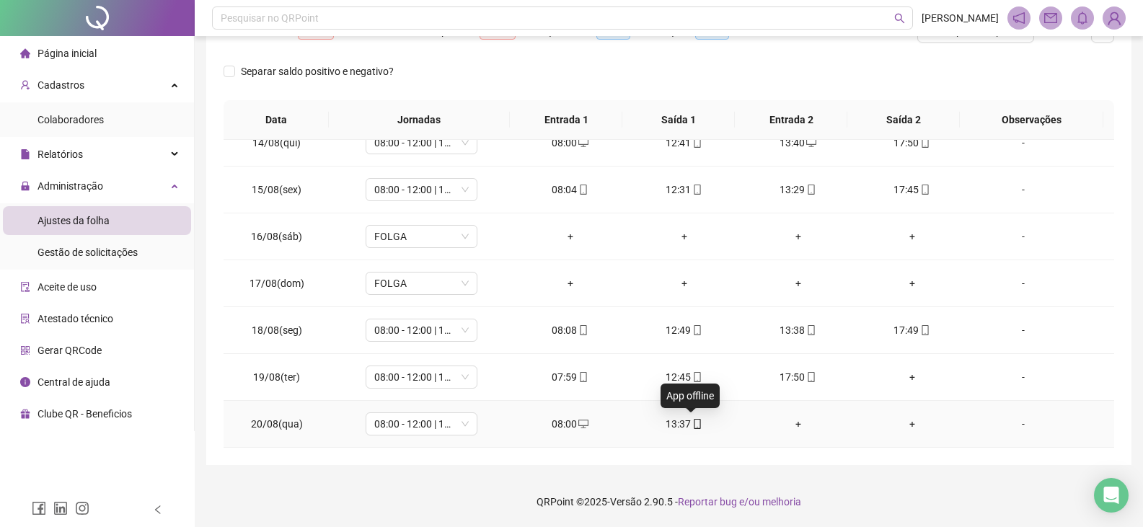
click at [692, 426] on icon "mobile" at bounding box center [697, 424] width 10 height 10
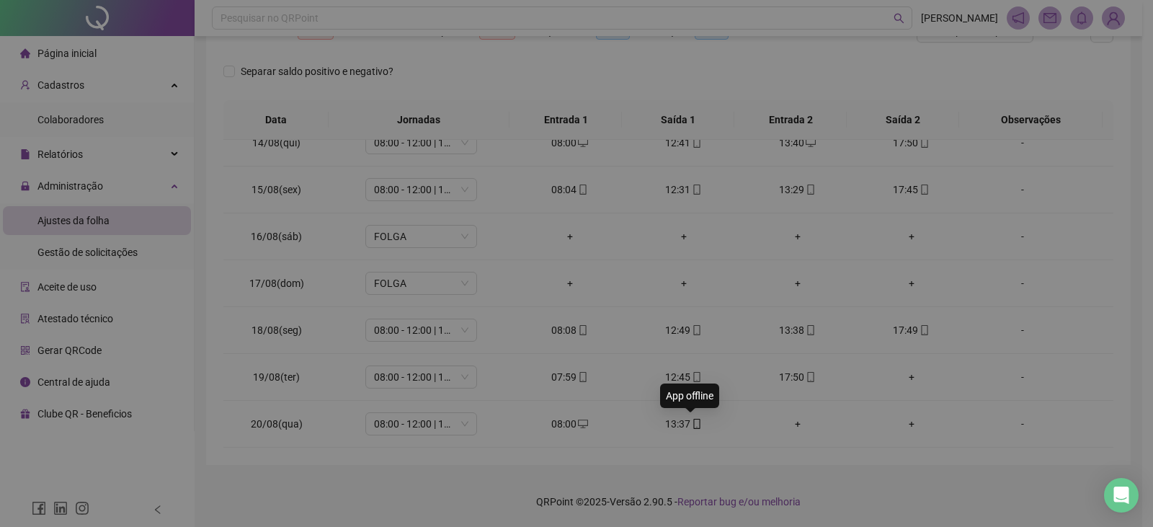
type input "**********"
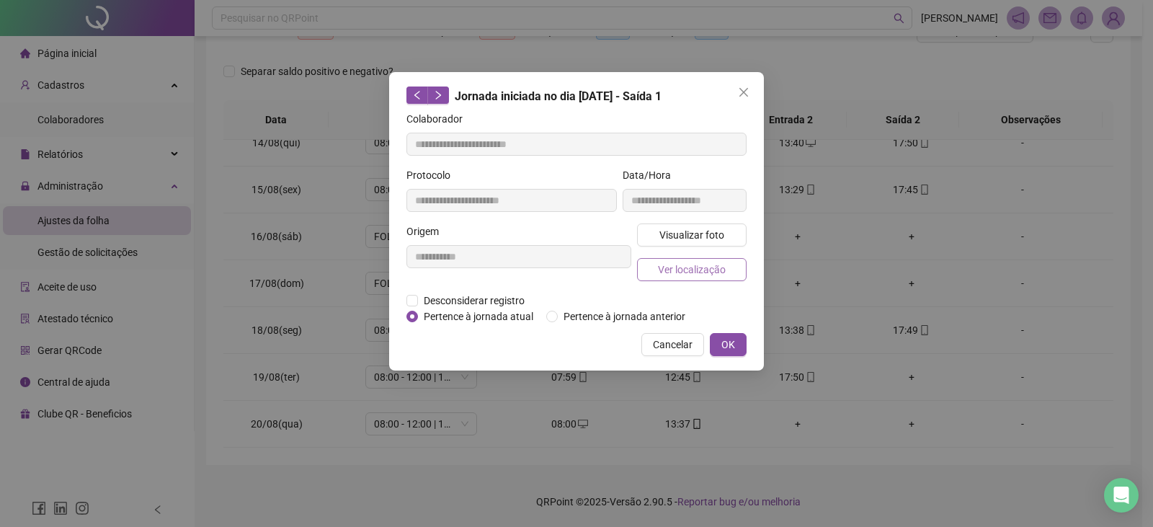
click at [704, 271] on span "Ver localização" at bounding box center [692, 270] width 68 height 16
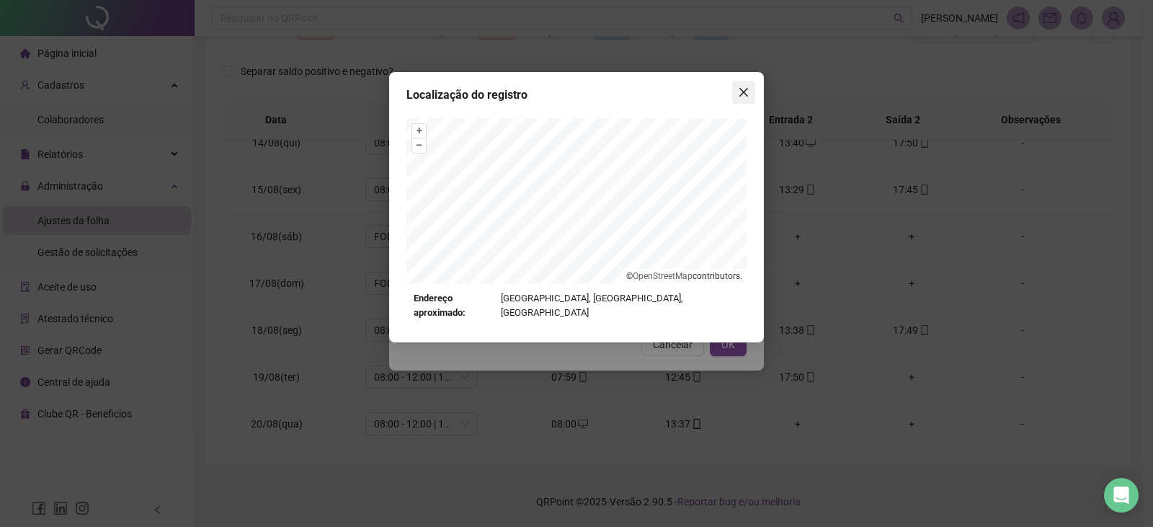
click at [737, 94] on span "Close" at bounding box center [743, 93] width 23 height 12
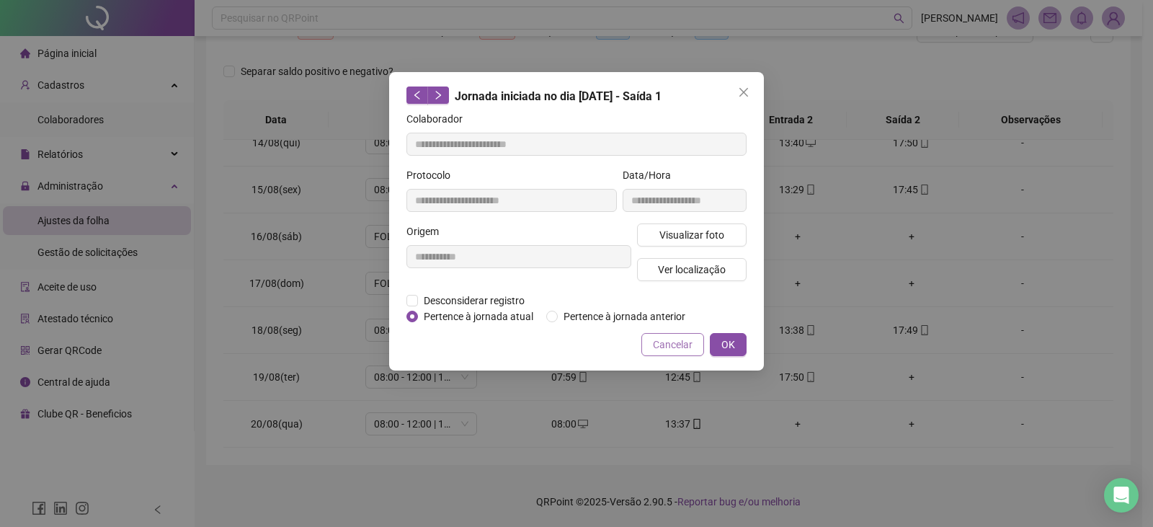
click at [679, 344] on span "Cancelar" at bounding box center [673, 345] width 40 height 16
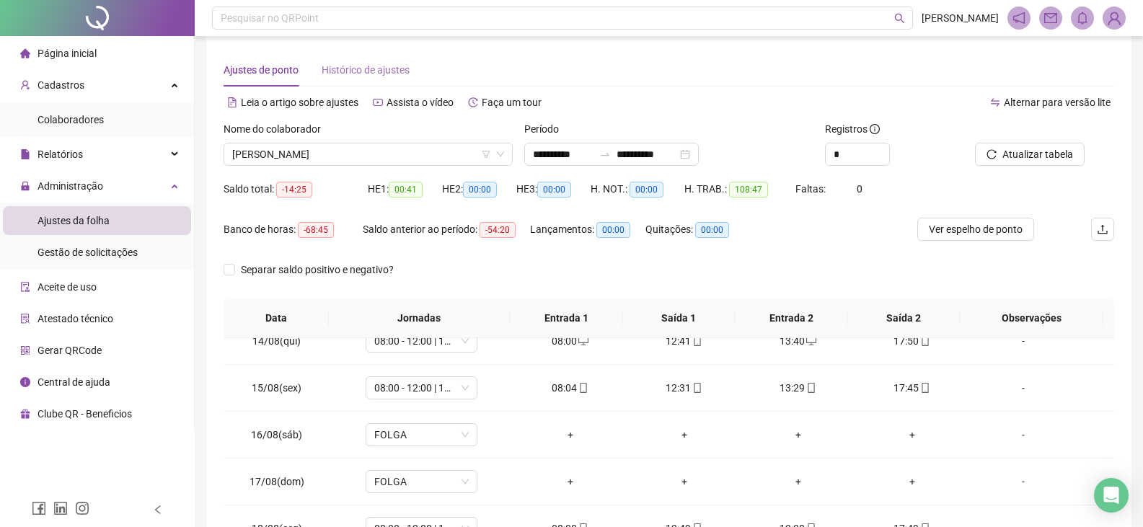
scroll to position [0, 0]
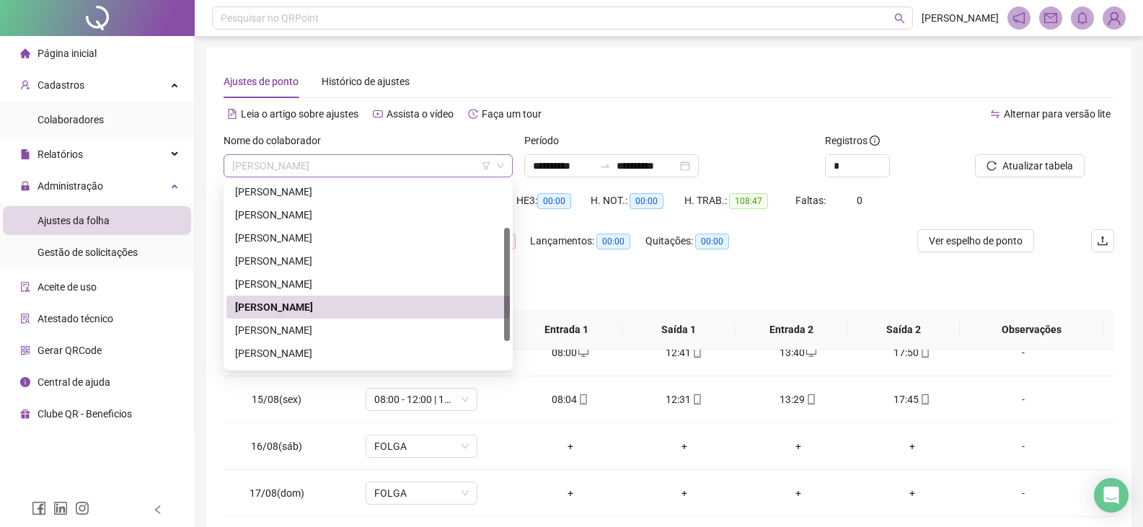
click at [381, 168] on span "[PERSON_NAME]" at bounding box center [368, 166] width 272 height 22
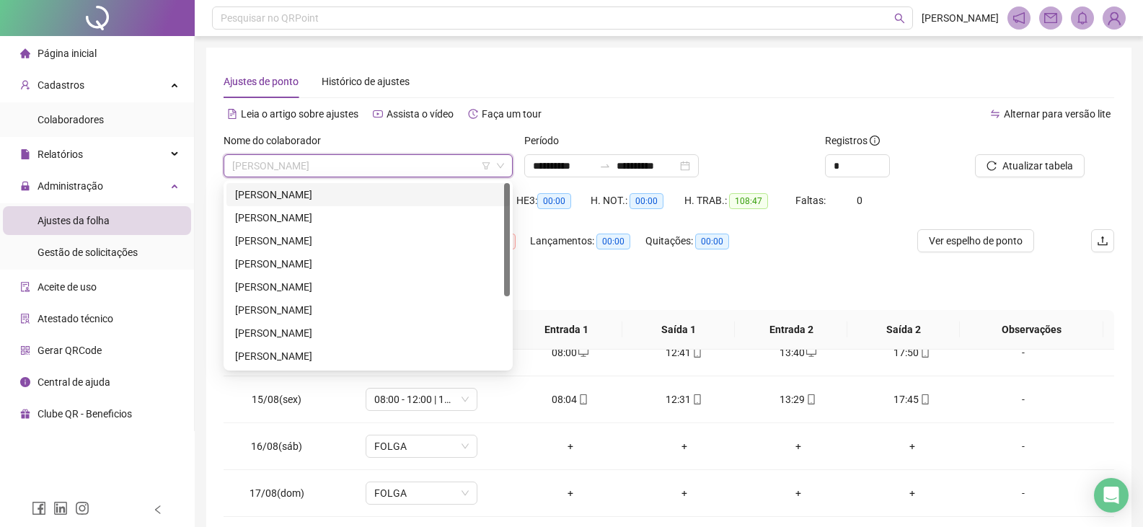
click at [423, 191] on div "[PERSON_NAME]" at bounding box center [368, 195] width 266 height 16
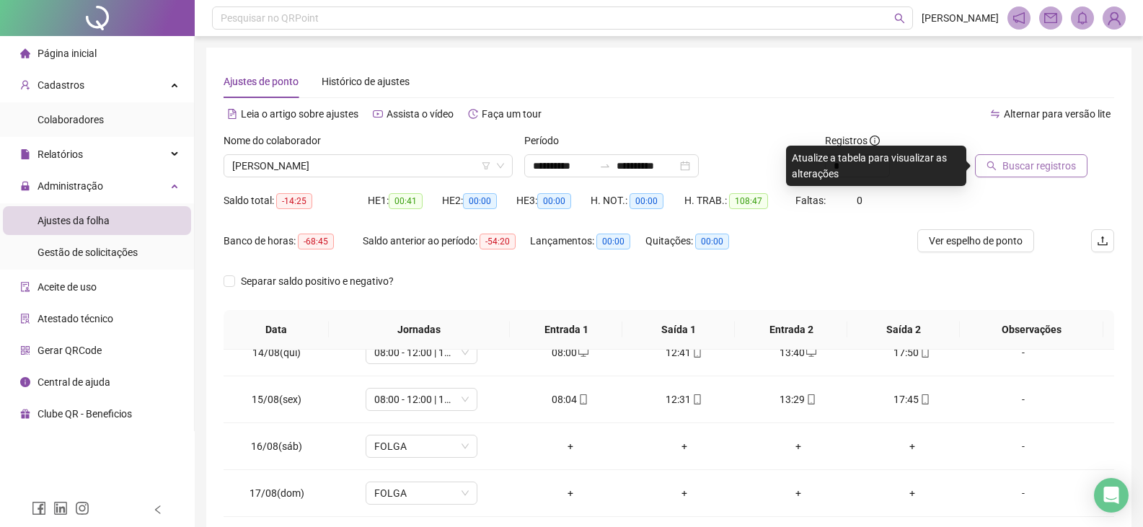
click at [1043, 160] on span "Buscar registros" at bounding box center [1039, 166] width 74 height 16
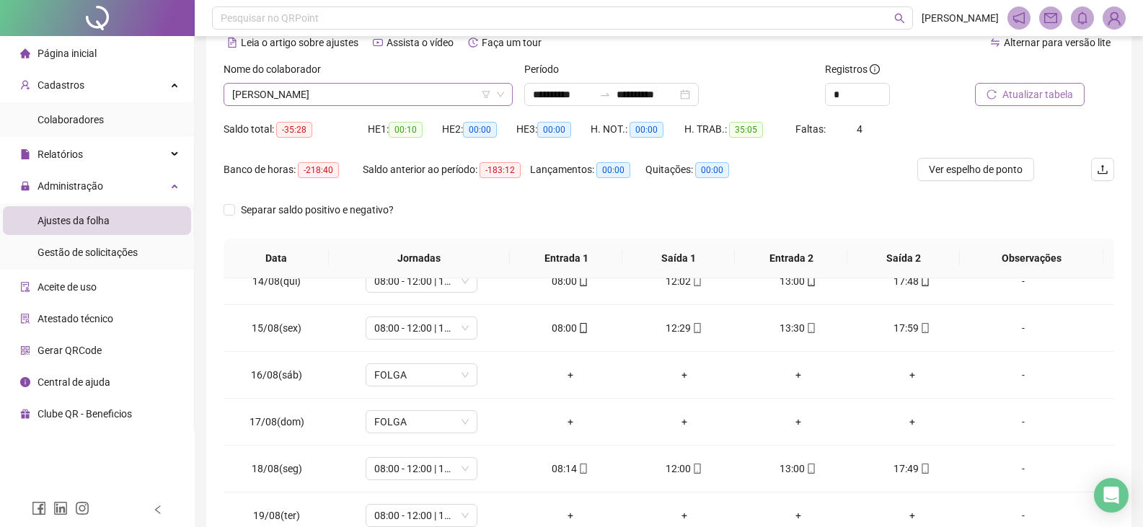
scroll to position [66, 0]
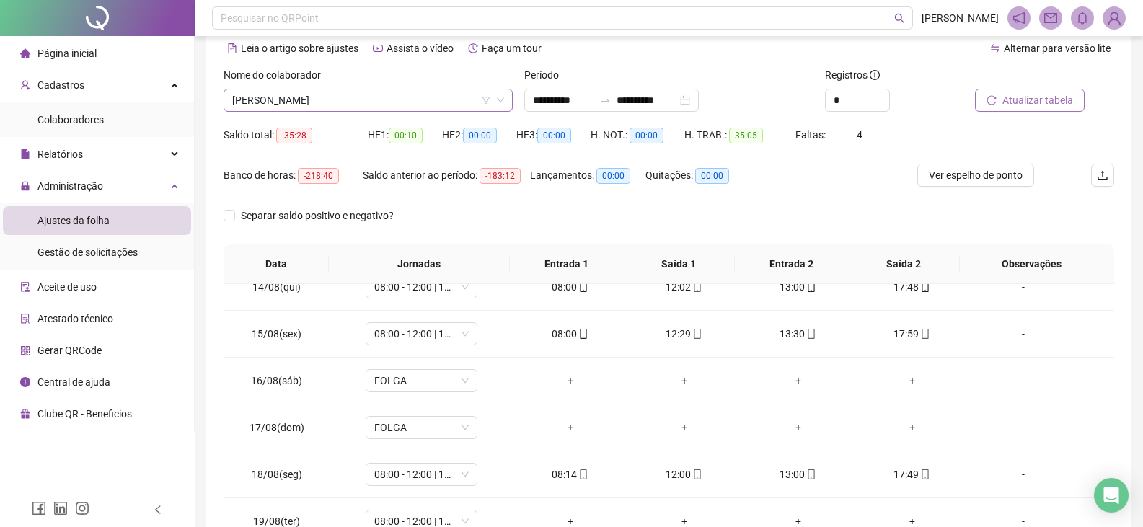
click at [351, 99] on span "[PERSON_NAME]" at bounding box center [368, 100] width 272 height 22
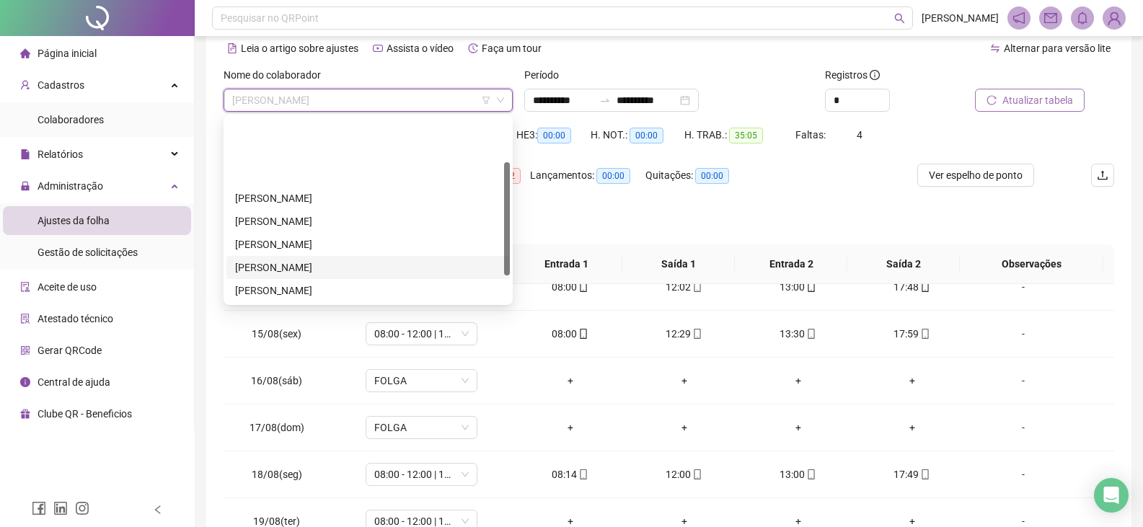
scroll to position [72, 0]
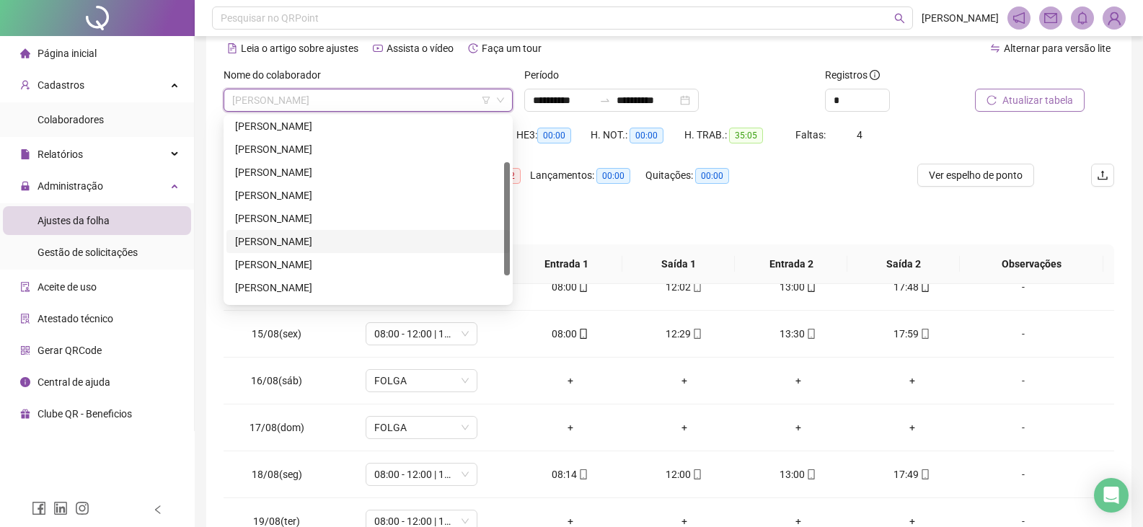
click at [355, 235] on div "[PERSON_NAME]" at bounding box center [368, 242] width 266 height 16
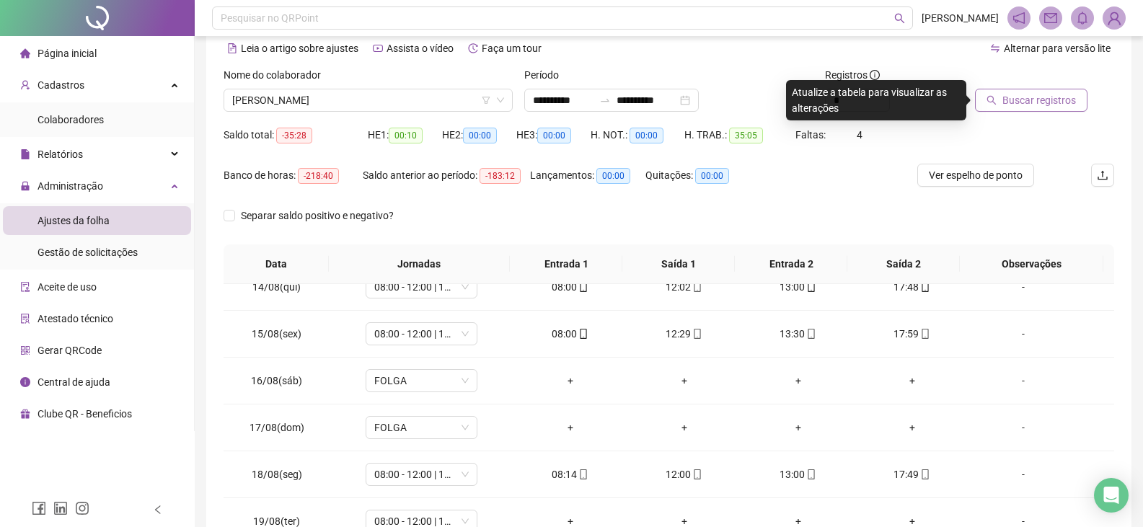
click at [1069, 94] on span "Buscar registros" at bounding box center [1039, 100] width 74 height 16
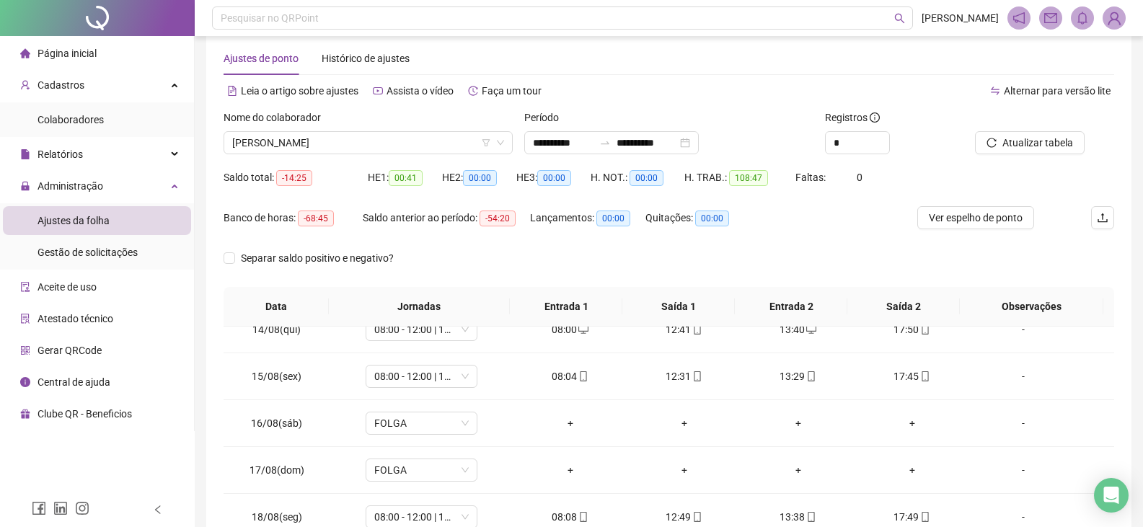
scroll to position [0, 0]
